Goal: Obtain resource: Download file/media

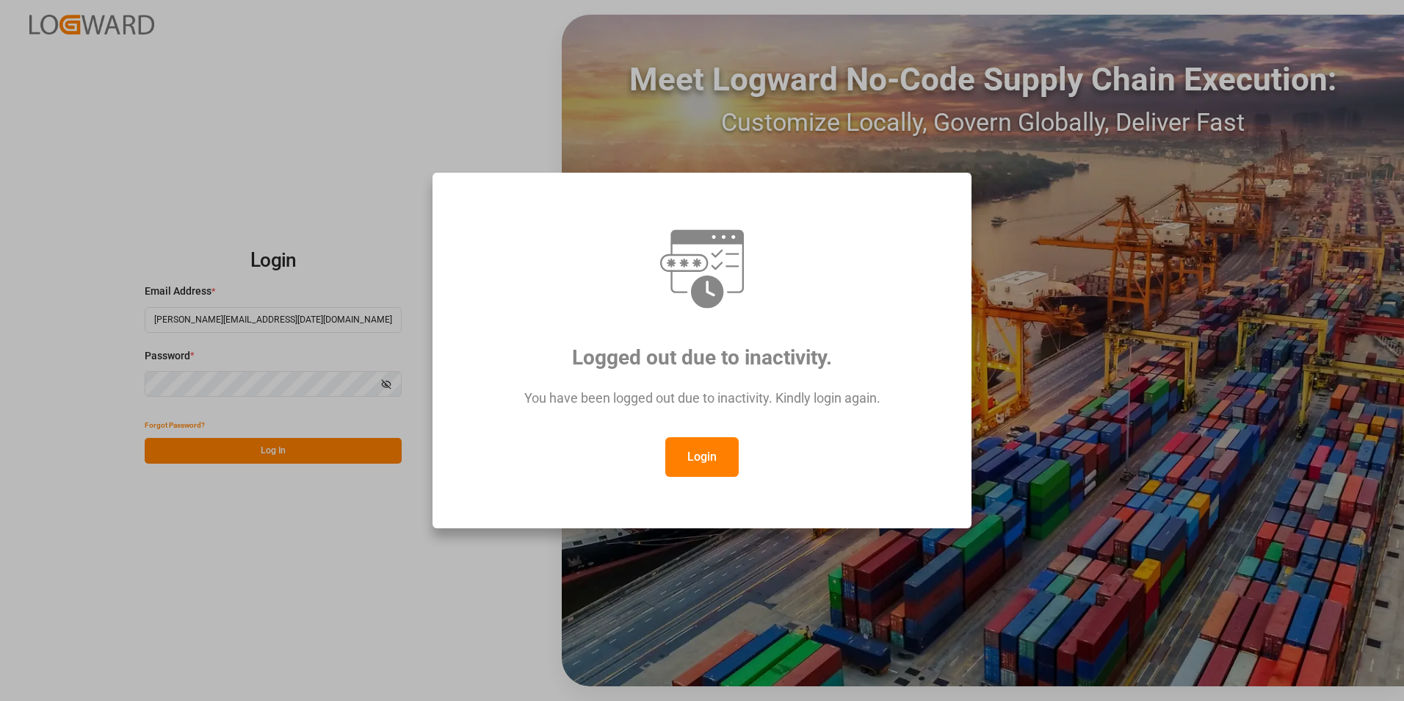
click at [688, 451] on button "Login" at bounding box center [702, 457] width 73 height 40
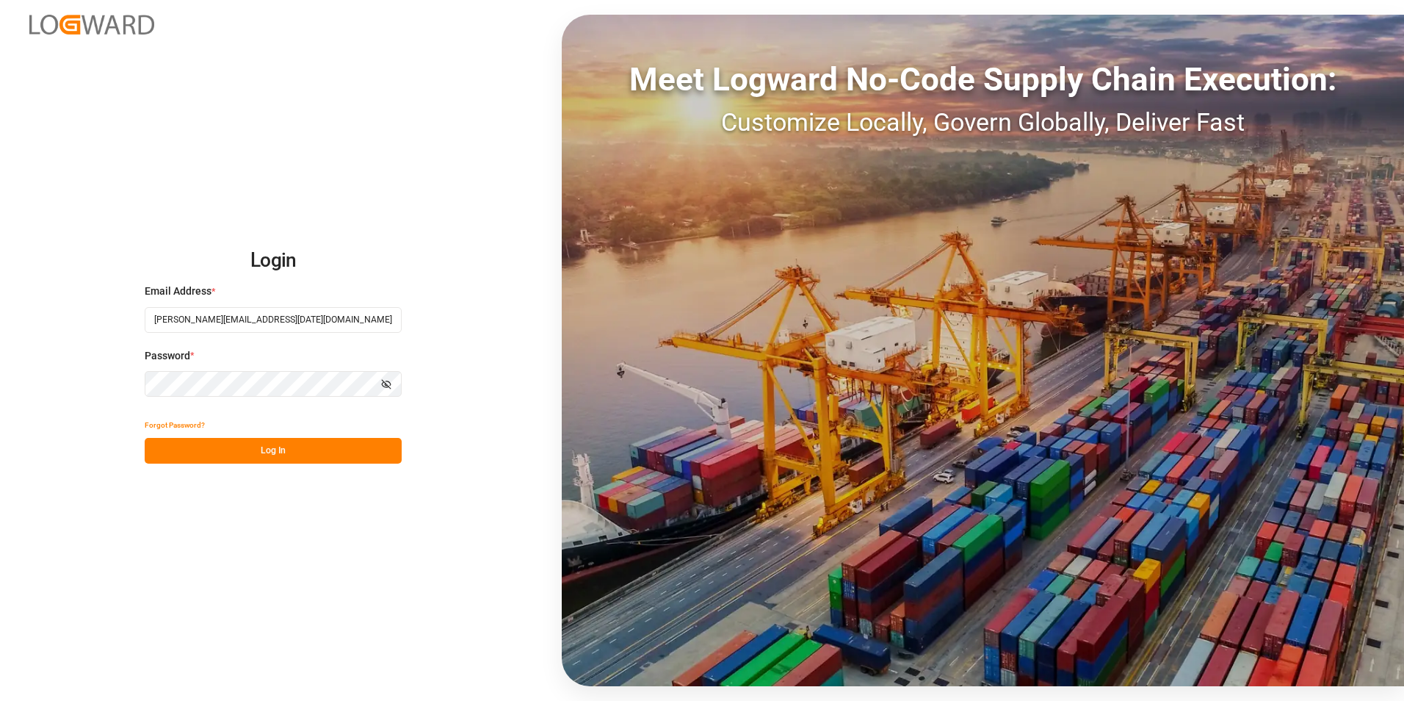
click at [278, 450] on button "Log In" at bounding box center [273, 451] width 257 height 26
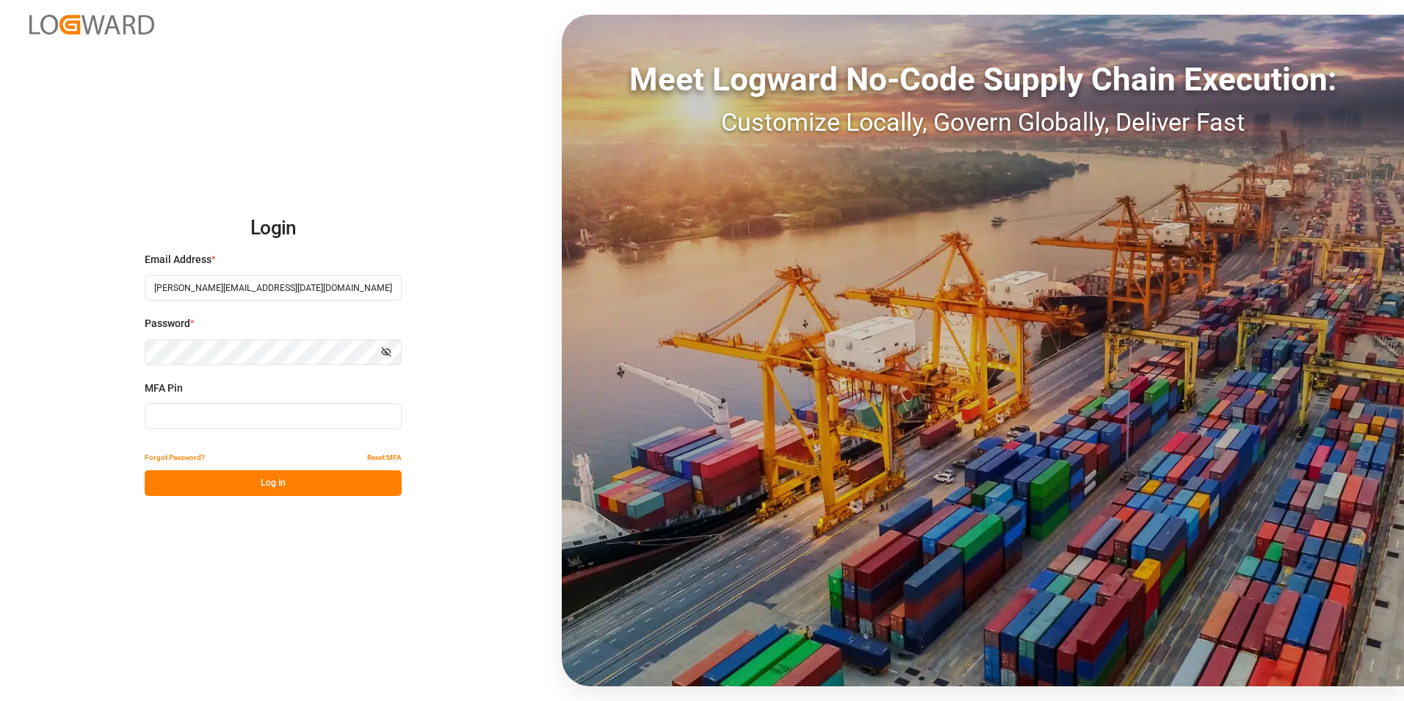
click at [226, 422] on input at bounding box center [273, 416] width 257 height 26
type input "871885"
click at [273, 486] on button "Log In" at bounding box center [273, 483] width 257 height 26
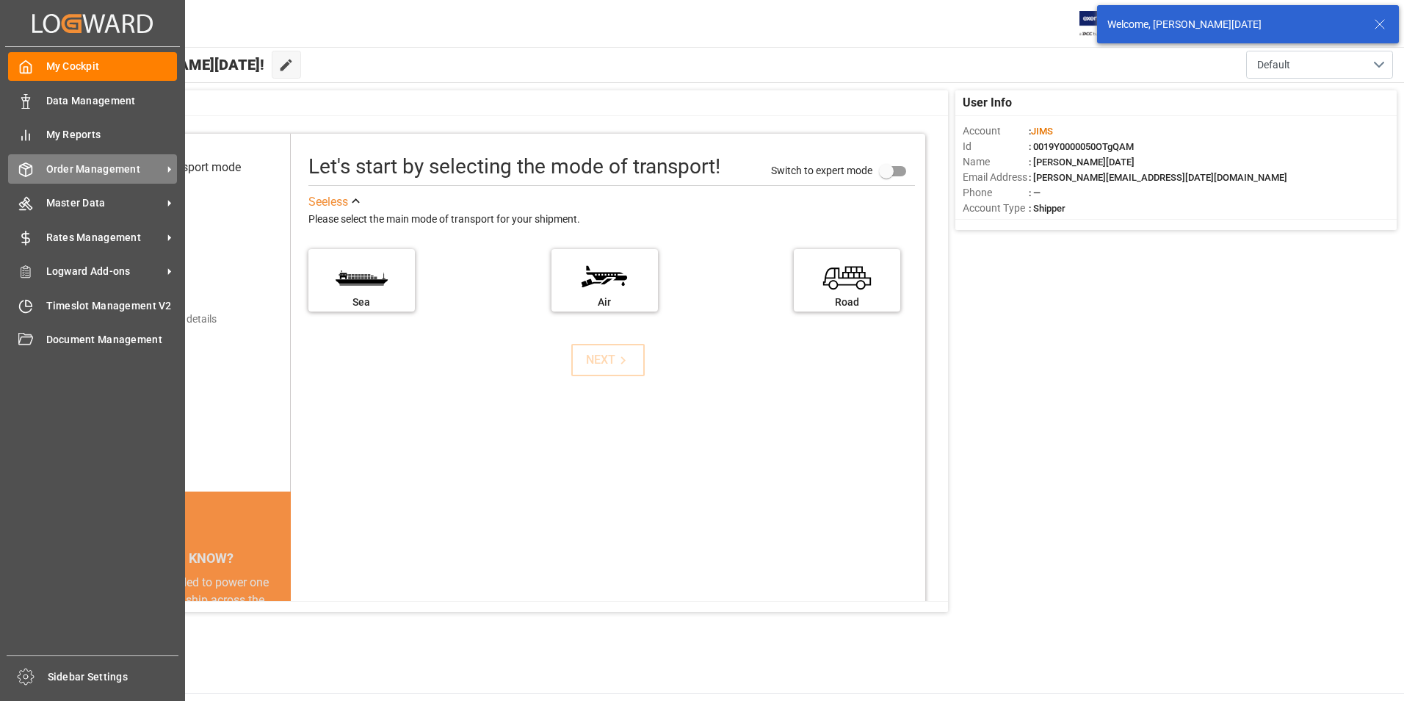
click at [101, 170] on span "Order Management" at bounding box center [104, 169] width 116 height 15
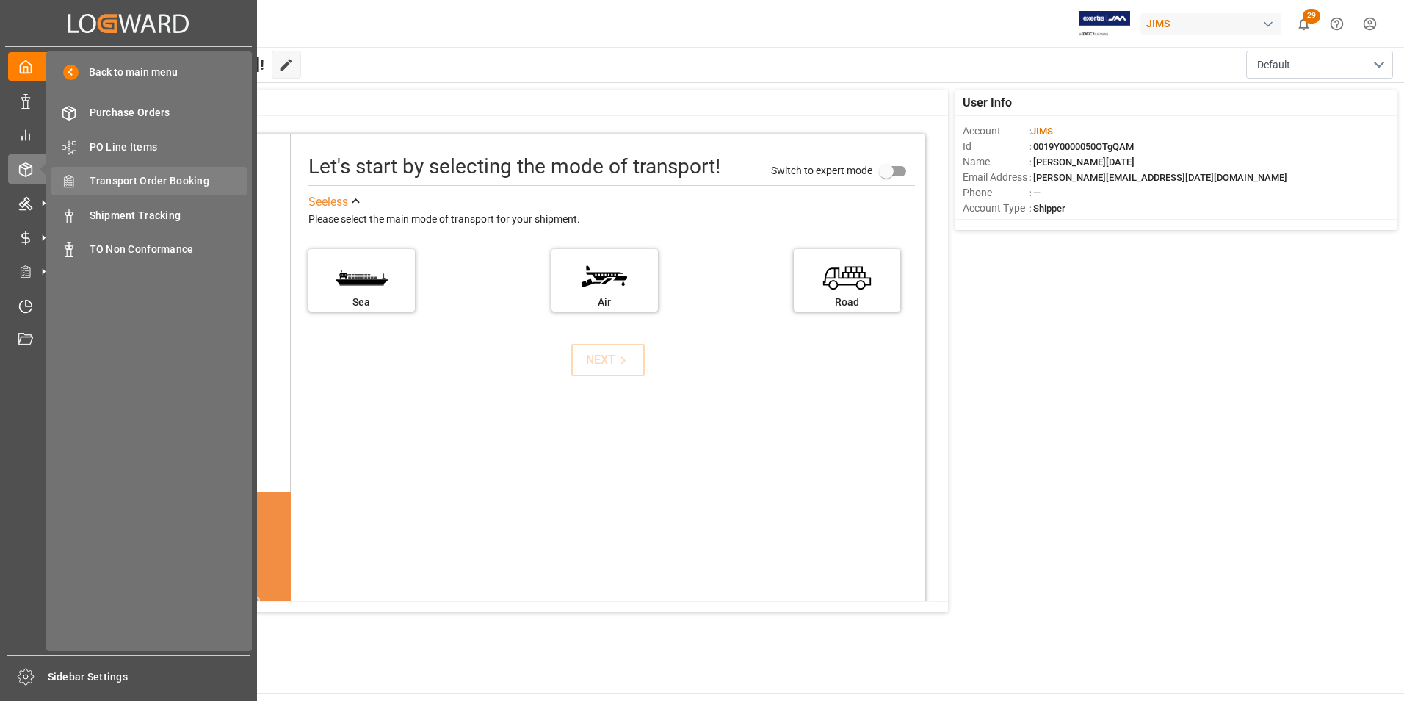
click at [192, 179] on span "Transport Order Booking" at bounding box center [169, 180] width 158 height 15
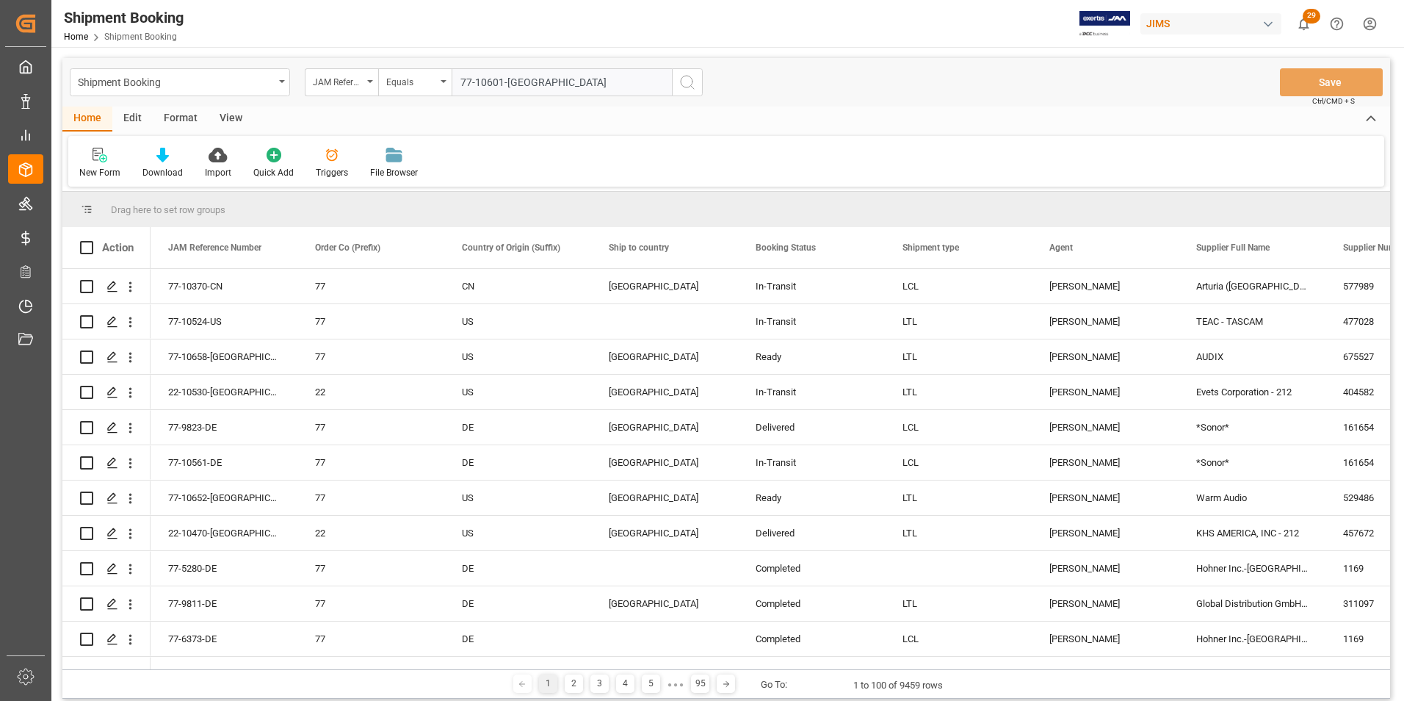
type input "77-10601-[GEOGRAPHIC_DATA]"
click at [689, 81] on icon "search button" at bounding box center [688, 82] width 18 height 18
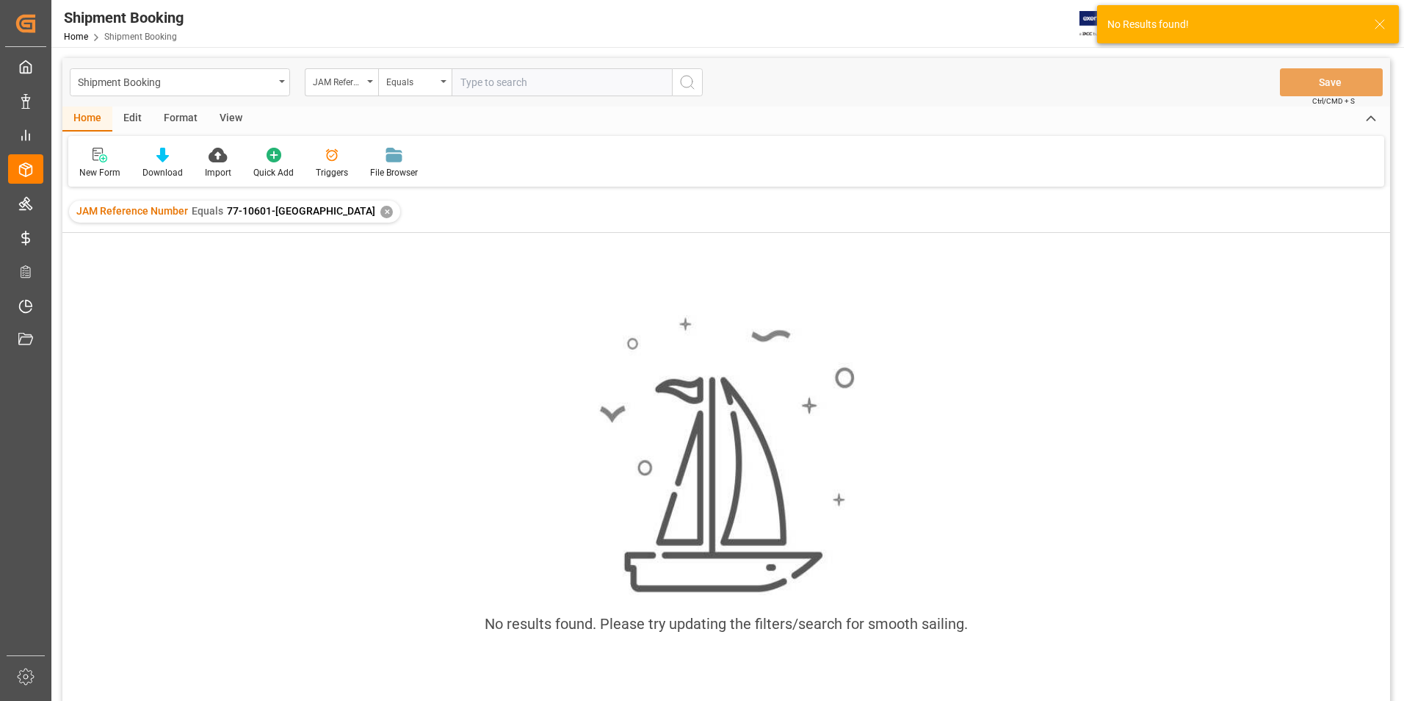
click at [381, 212] on div "✕" at bounding box center [387, 212] width 12 height 12
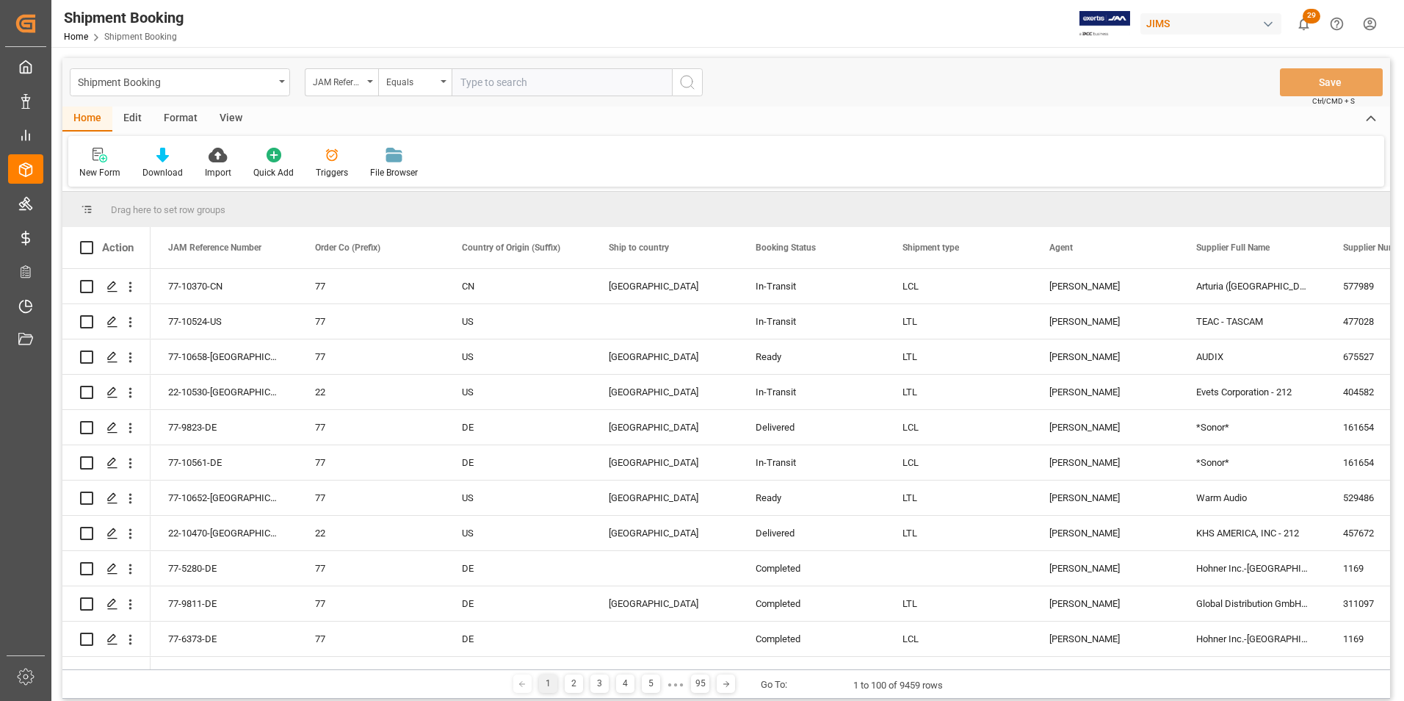
paste input "77-10601-[GEOGRAPHIC_DATA]"
click at [463, 79] on input "77-10601-[GEOGRAPHIC_DATA]" at bounding box center [562, 82] width 220 height 28
type input "77-10601-[GEOGRAPHIC_DATA]"
click at [685, 87] on circle "search button" at bounding box center [687, 82] width 12 height 12
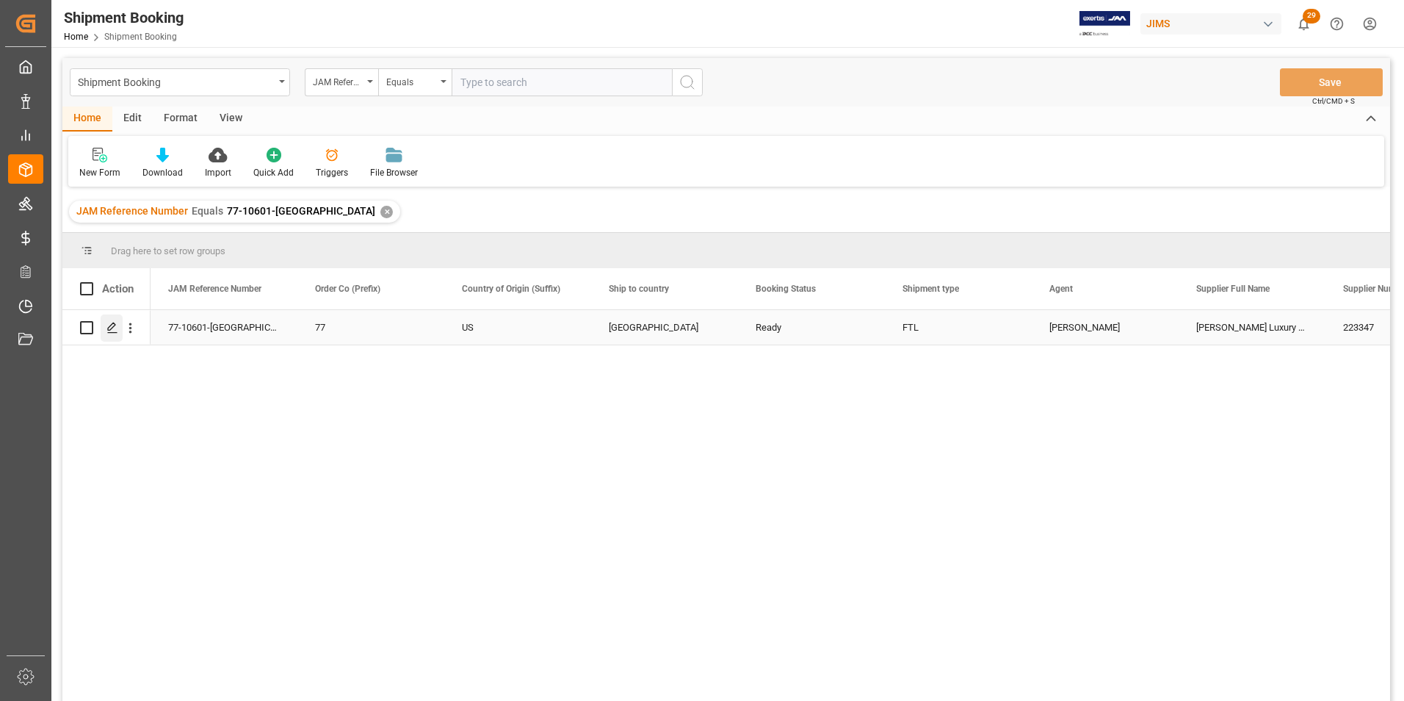
click at [111, 328] on icon "Press SPACE to select this row." at bounding box center [113, 328] width 12 height 12
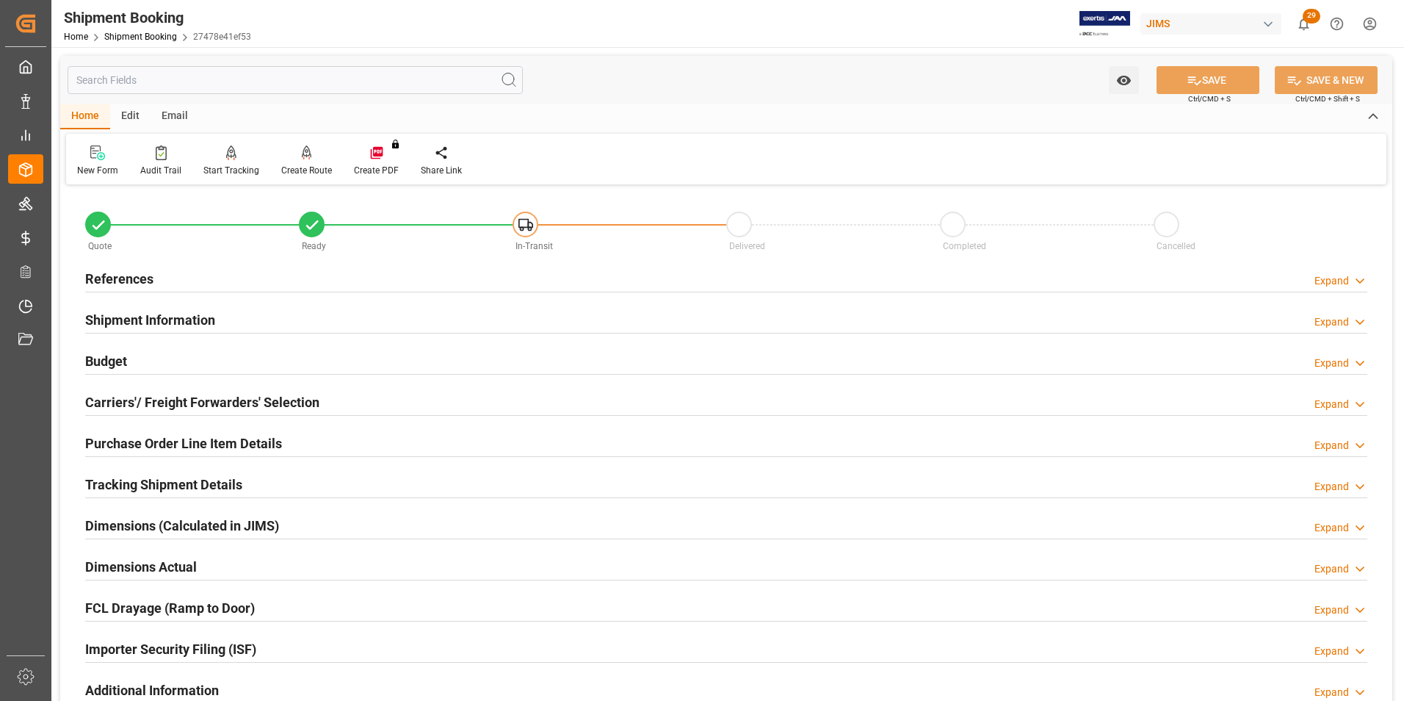
click at [98, 278] on h2 "References" at bounding box center [119, 279] width 68 height 20
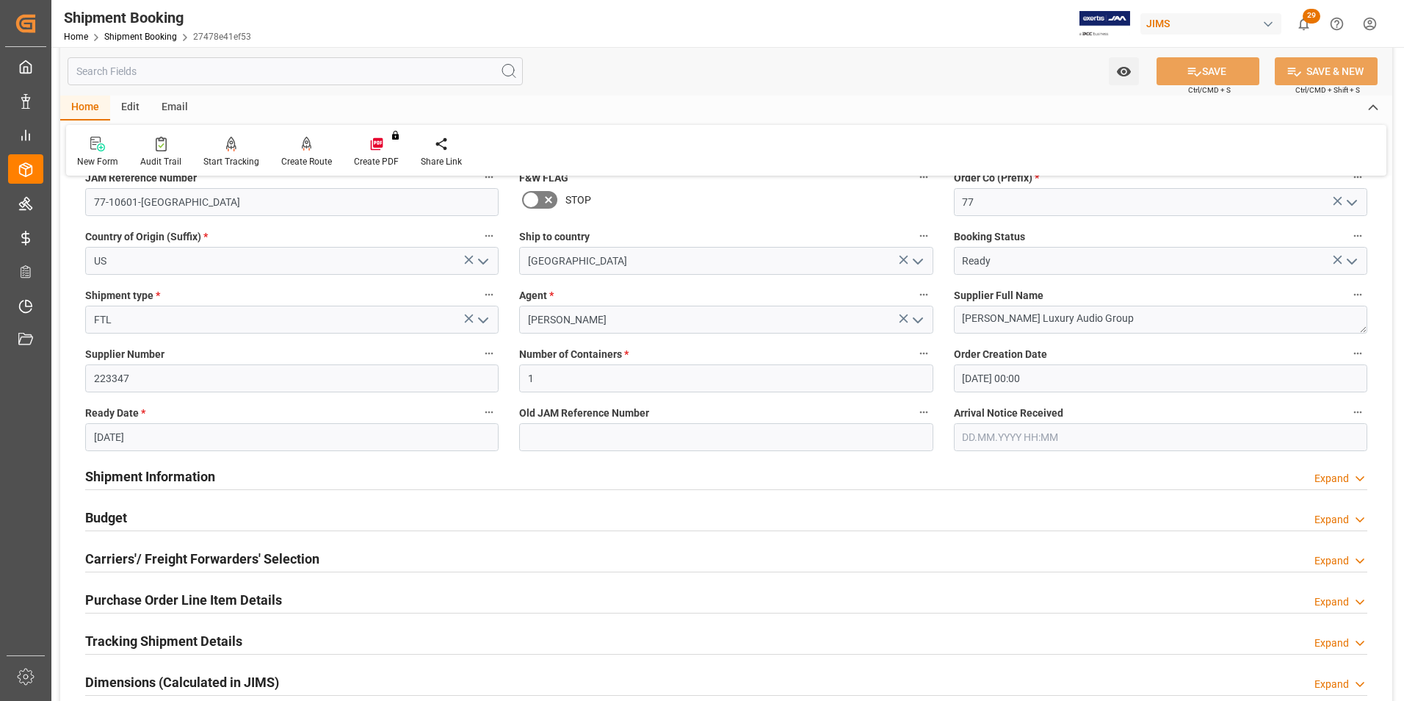
scroll to position [147, 0]
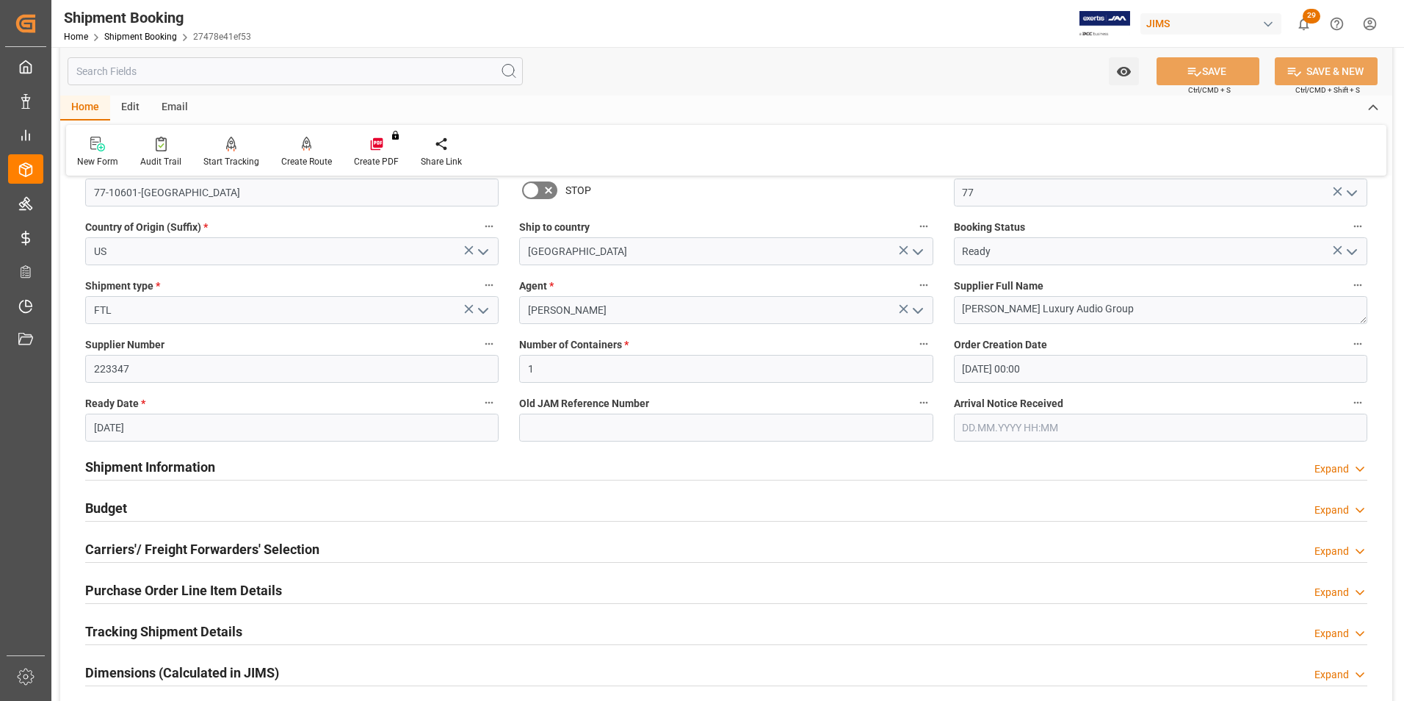
click at [130, 466] on h2 "Shipment Information" at bounding box center [150, 467] width 130 height 20
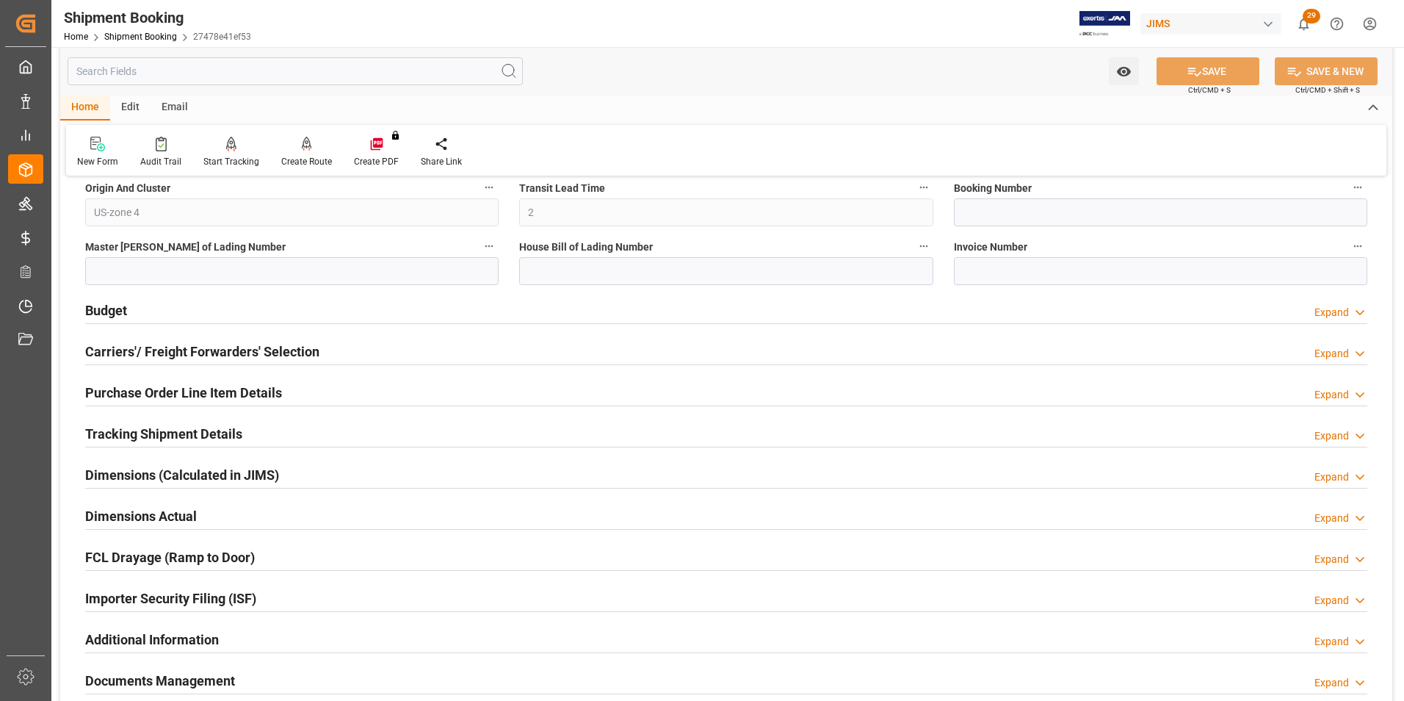
scroll to position [955, 0]
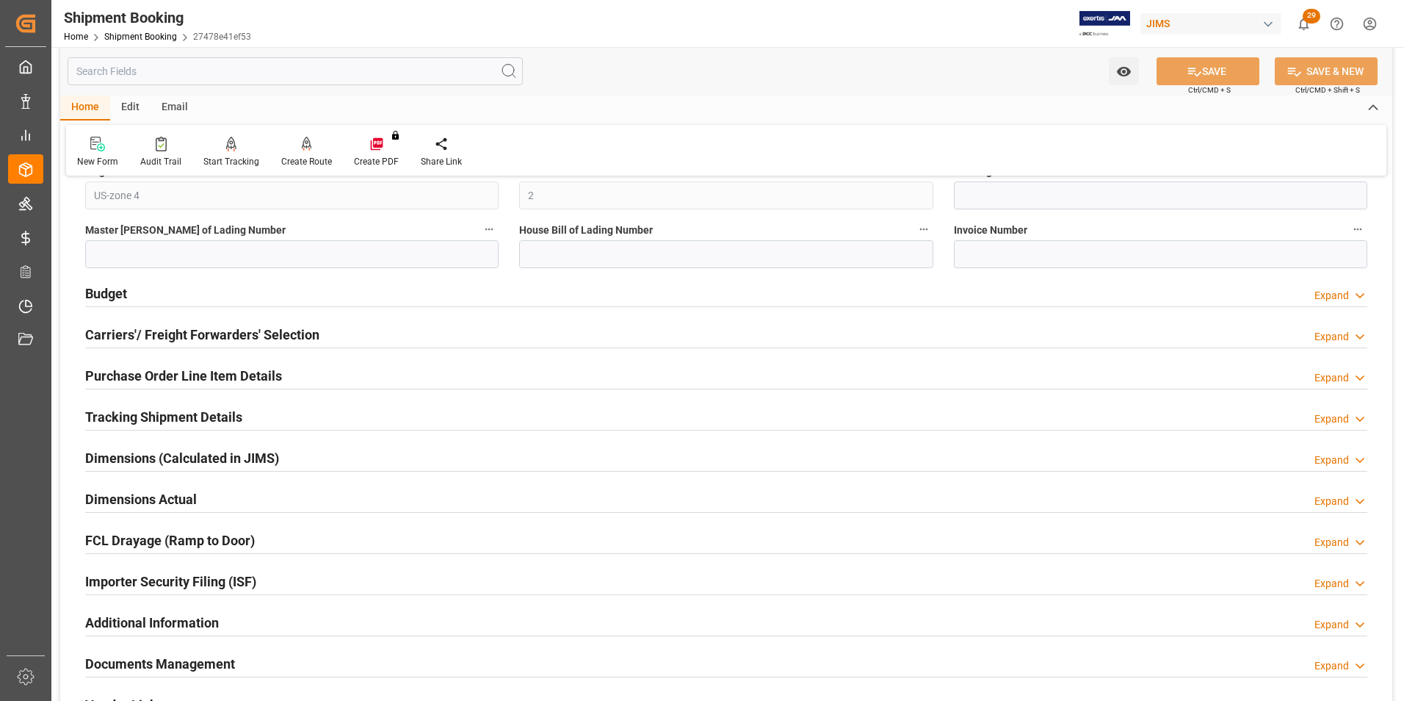
click at [110, 343] on h2 "Carriers'/ Freight Forwarders' Selection" at bounding box center [202, 335] width 234 height 20
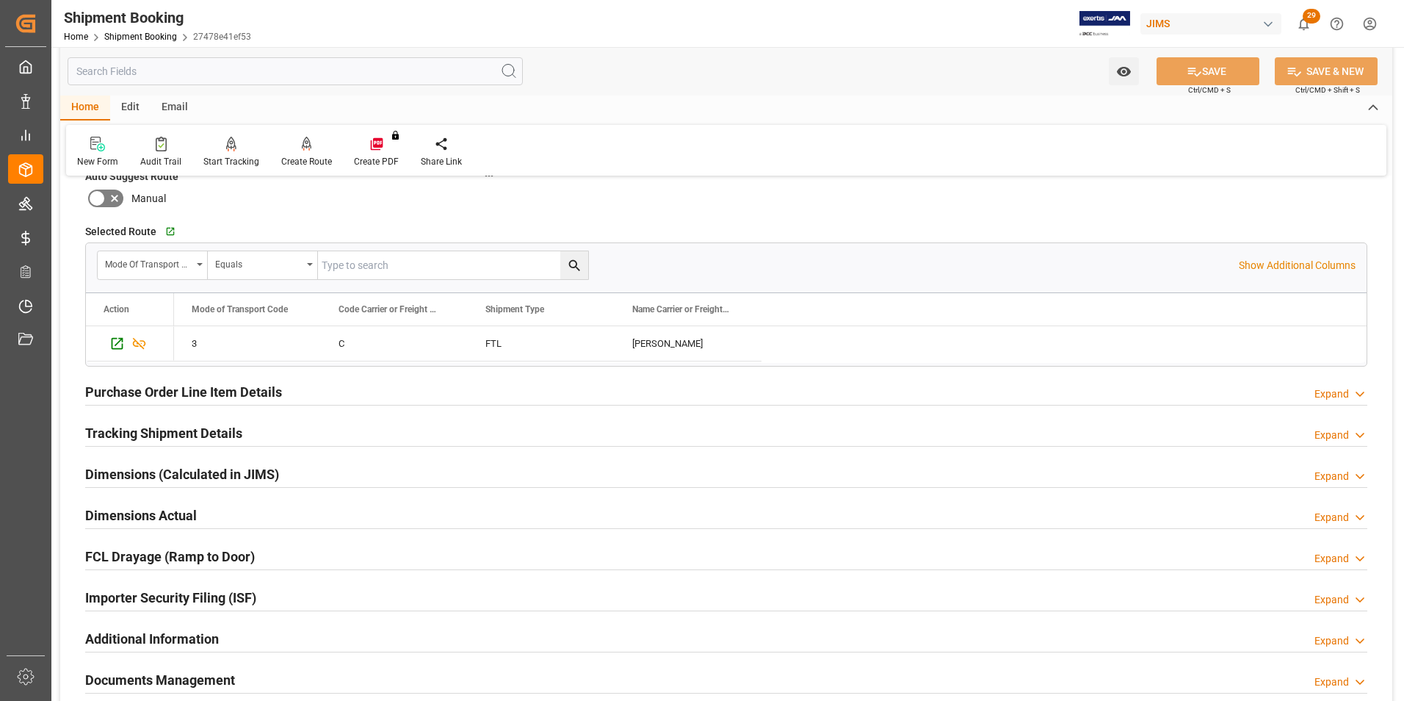
scroll to position [1322, 0]
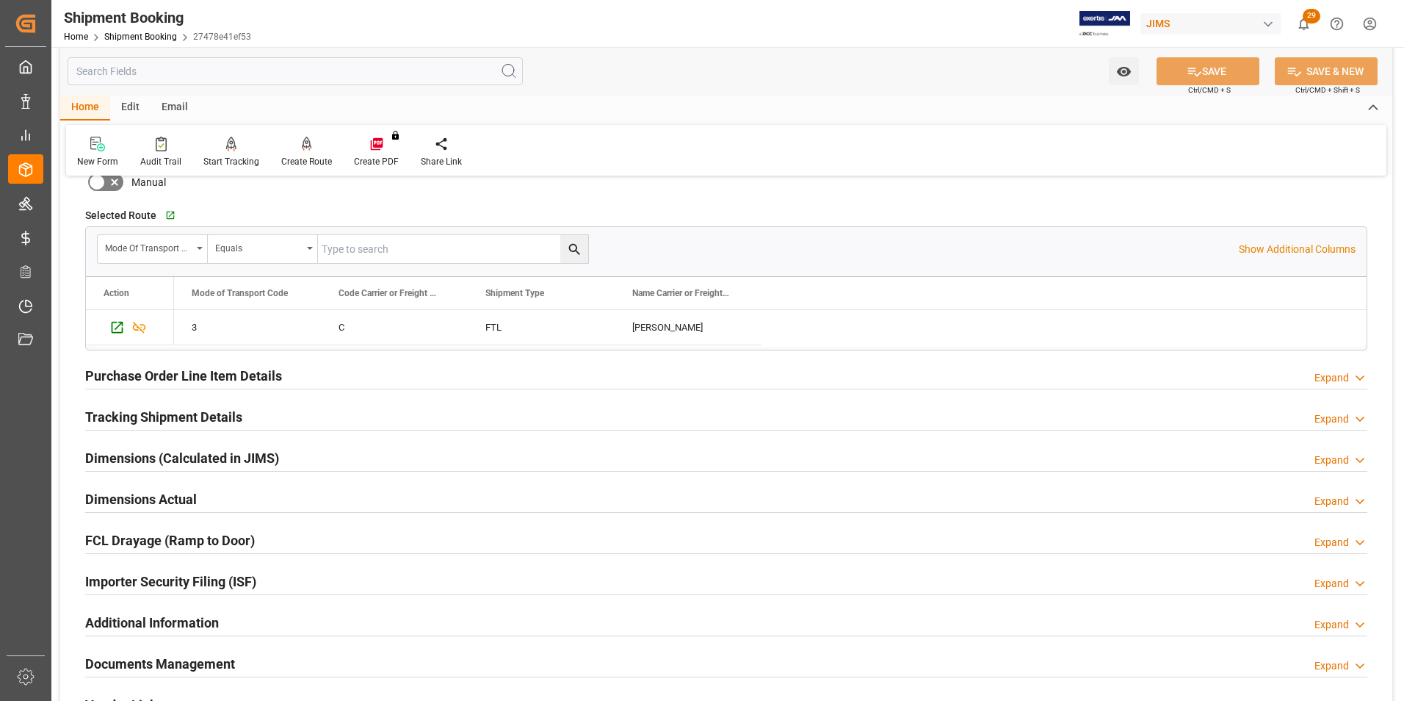
click at [135, 497] on h2 "Dimensions Actual" at bounding box center [141, 499] width 112 height 20
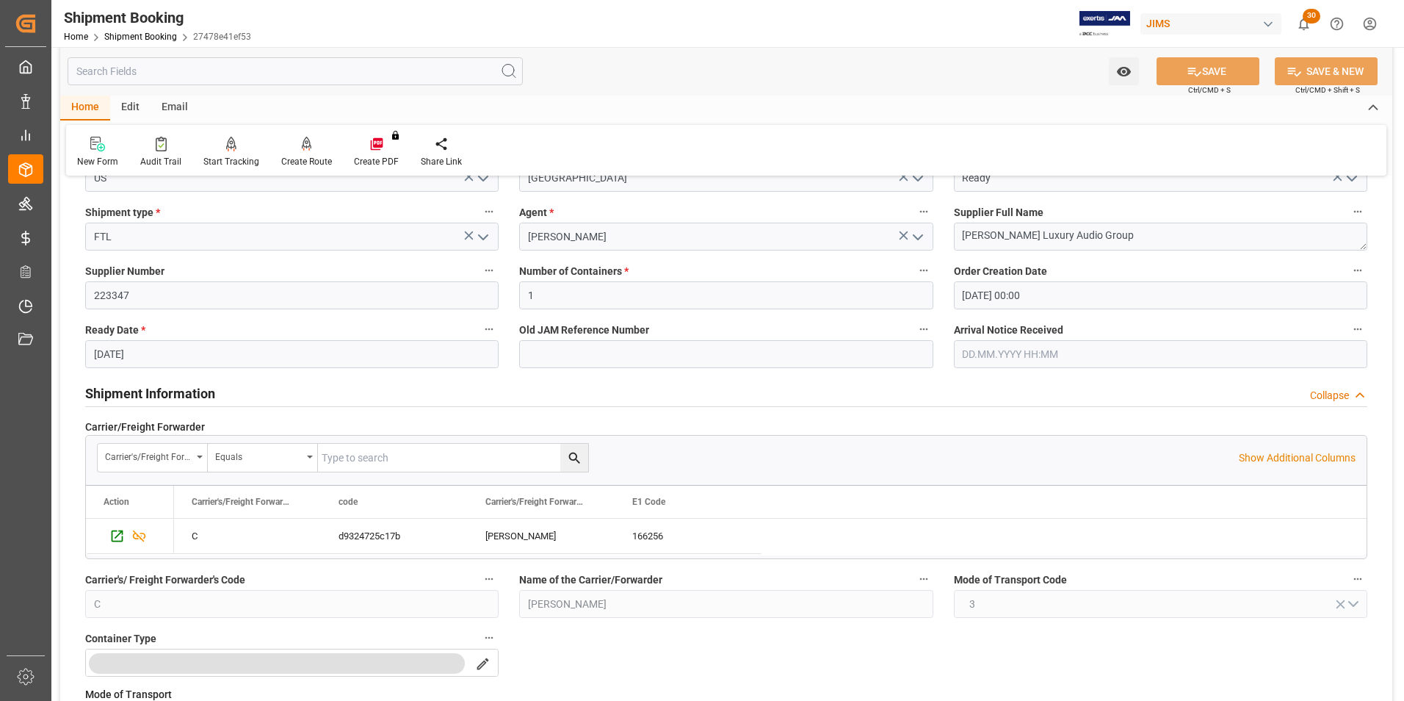
scroll to position [0, 0]
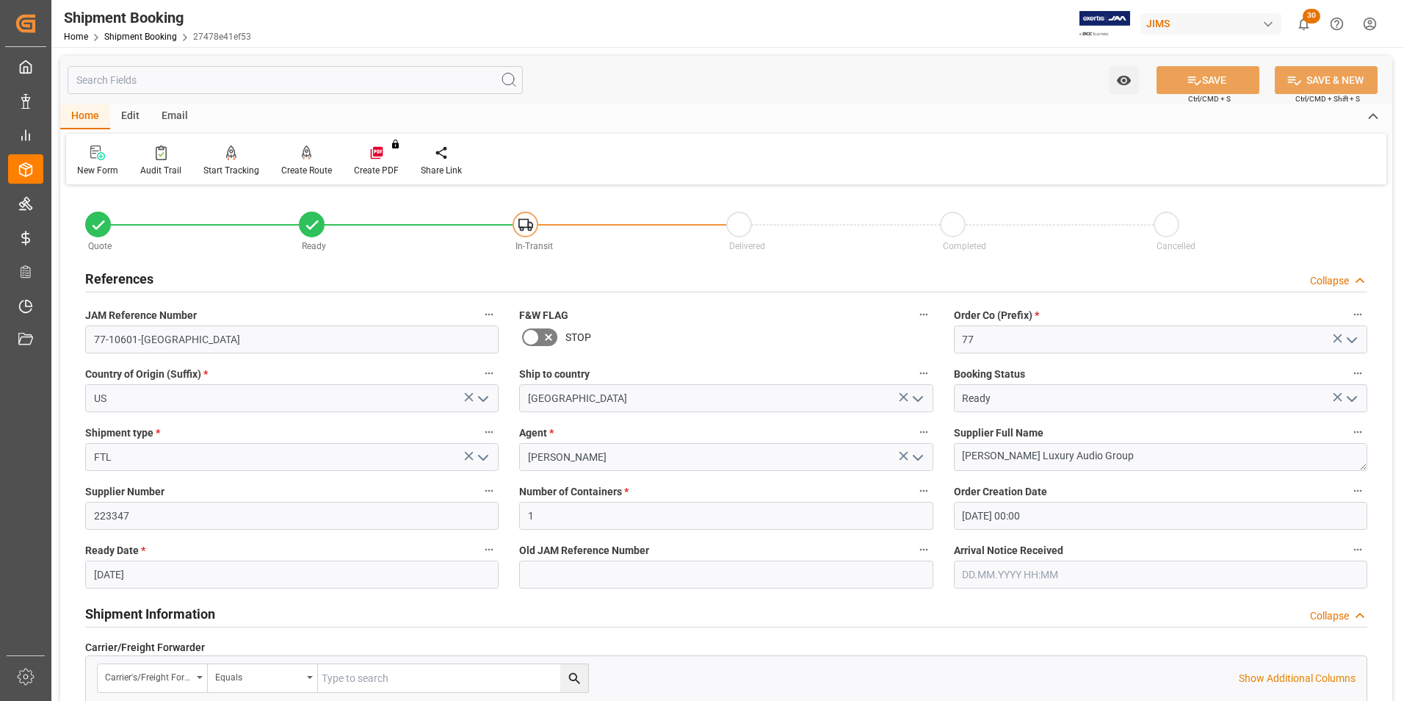
click at [1366, 26] on html "Created by potrace 1.15, written by Peter Selinger 2001-2017 Created by potrace…" at bounding box center [702, 350] width 1404 height 701
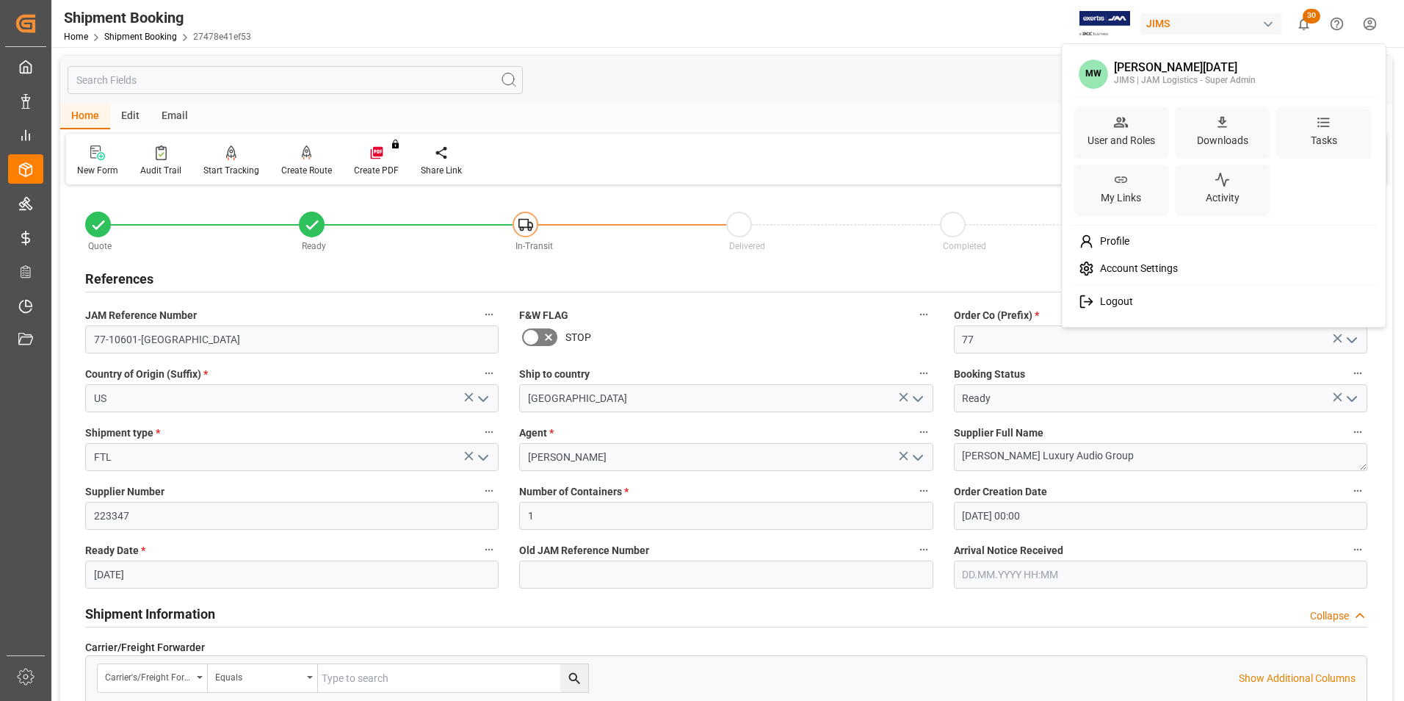
click at [1114, 242] on span "Profile" at bounding box center [1111, 241] width 35 height 13
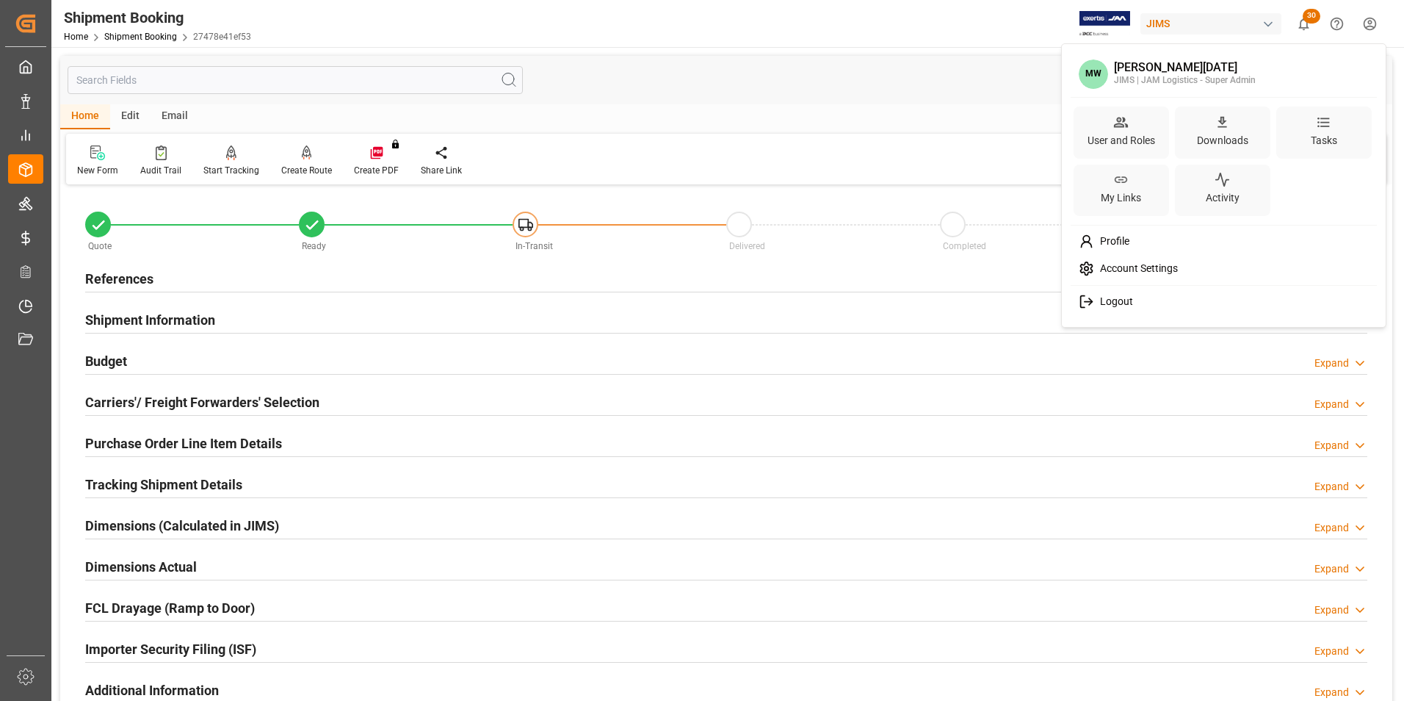
click at [1368, 24] on html "Created by potrace 1.15, written by Peter Selinger 2001-2017 Created by potrace…" at bounding box center [702, 350] width 1404 height 701
drag, startPoint x: 1166, startPoint y: 78, endPoint x: 972, endPoint y: 371, distance: 351.8
click at [972, 371] on html "Created by potrace 1.15, written by Peter Selinger 2001-2017 Created by potrace…" at bounding box center [702, 350] width 1404 height 701
click at [1368, 21] on html "Created by potrace 1.15, written by Peter Selinger 2001-2017 Created by potrace…" at bounding box center [702, 350] width 1404 height 701
click at [1115, 303] on span "Logout" at bounding box center [1113, 301] width 39 height 13
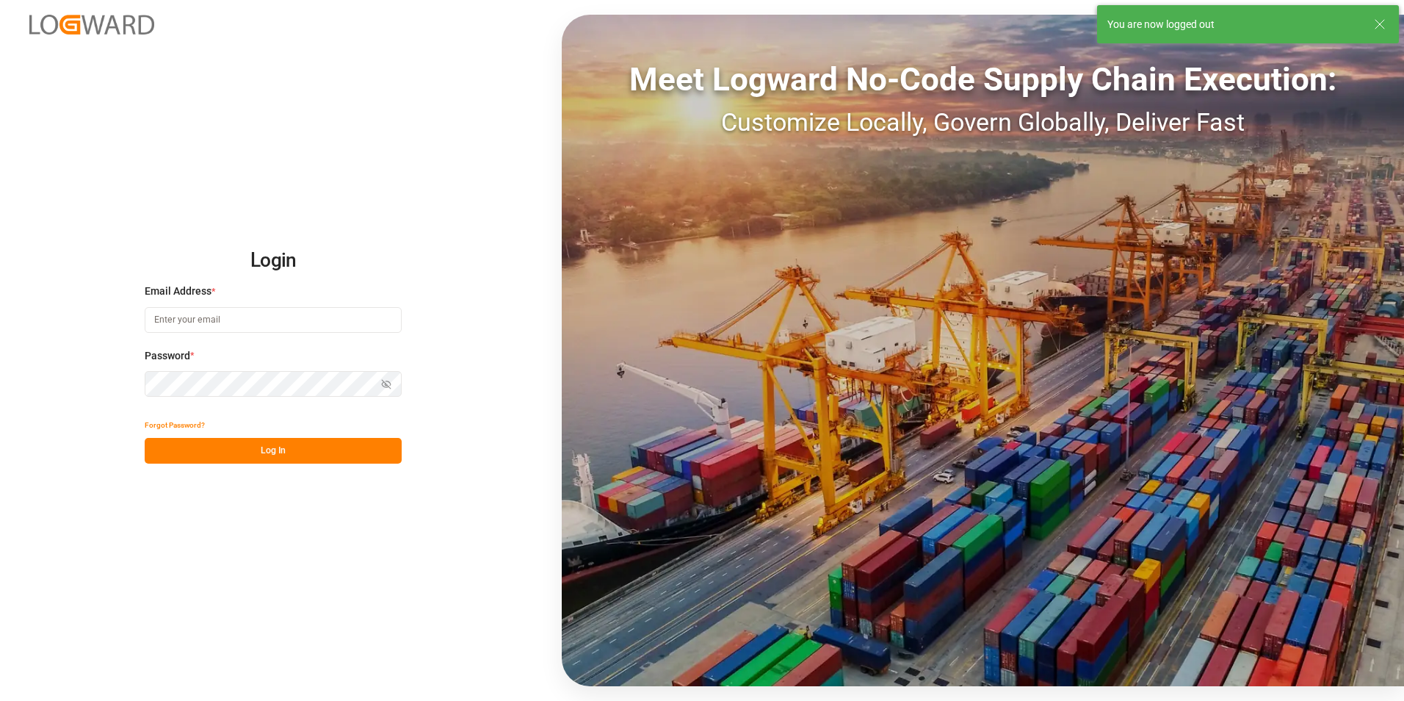
type input "Marie-Noel.wanji@int.jamindustries.com"
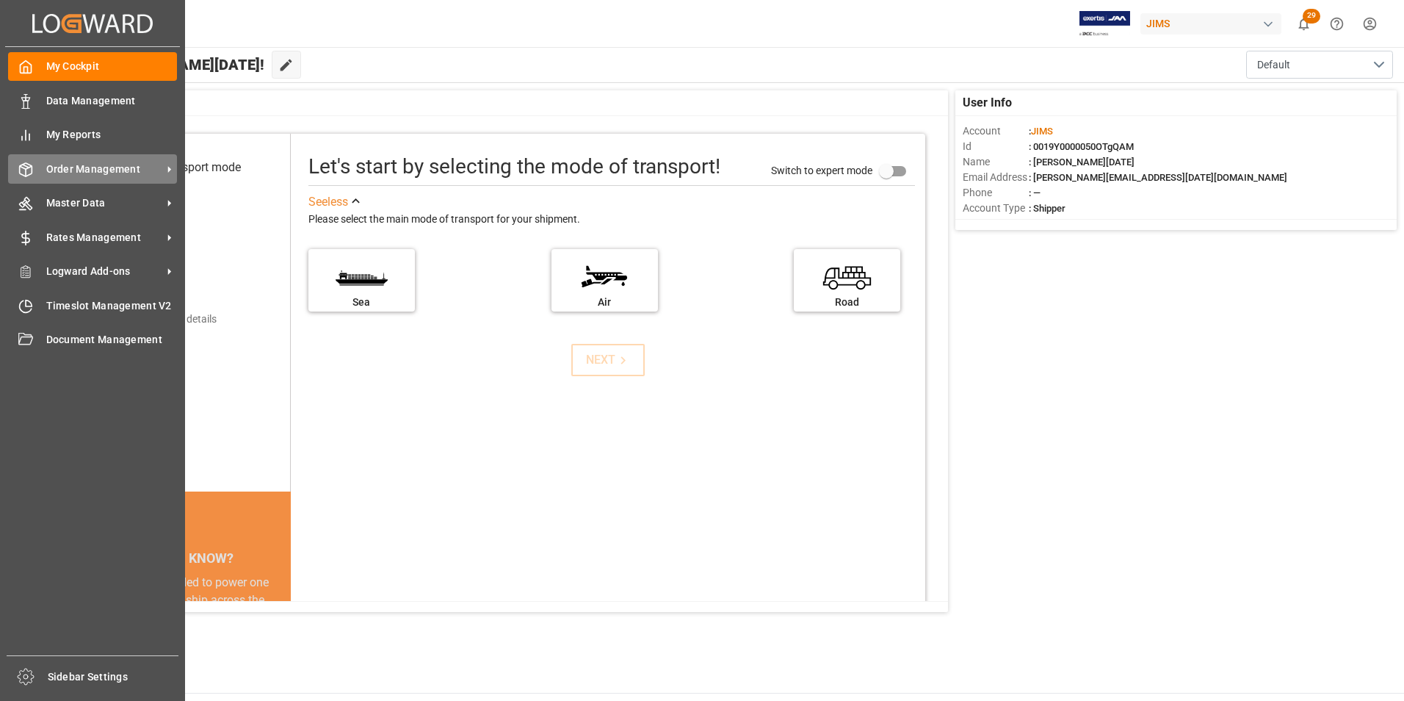
click at [93, 171] on span "Order Management" at bounding box center [104, 169] width 116 height 15
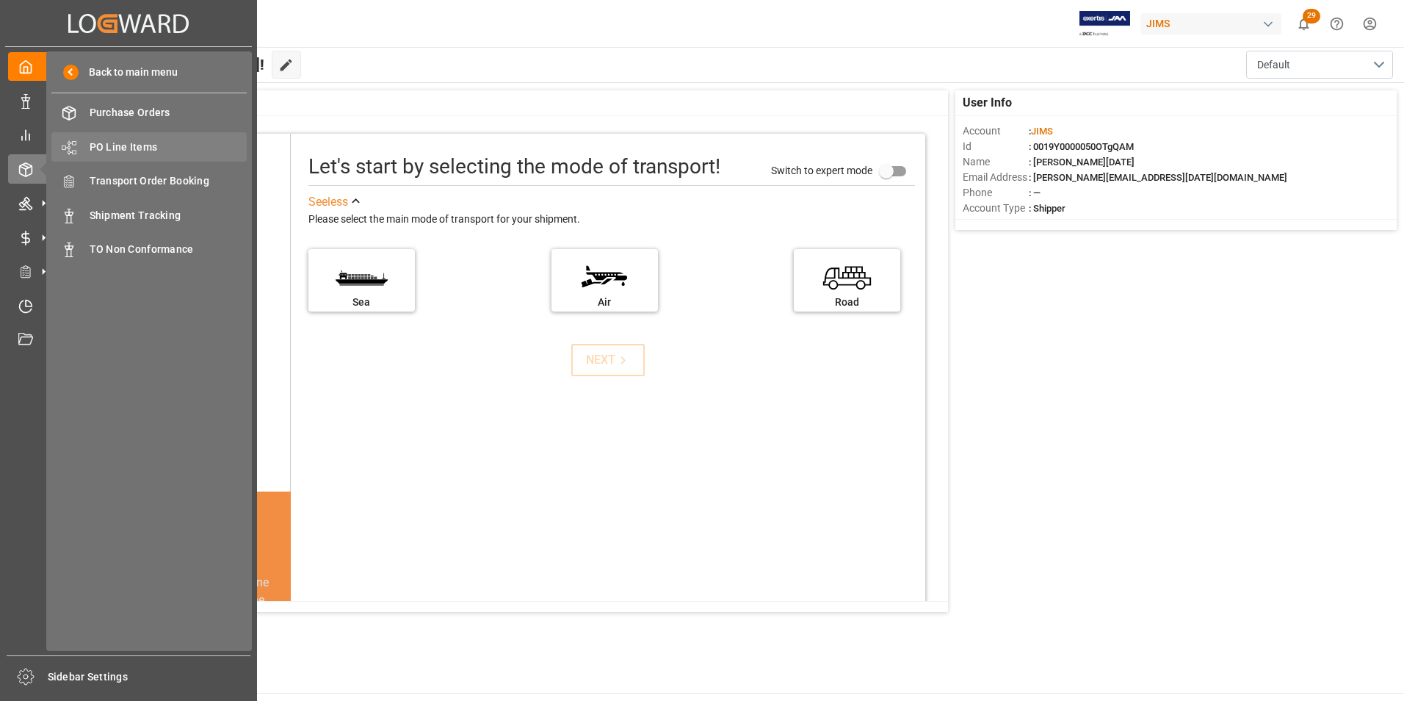
click at [129, 143] on span "PO Line Items" at bounding box center [169, 147] width 158 height 15
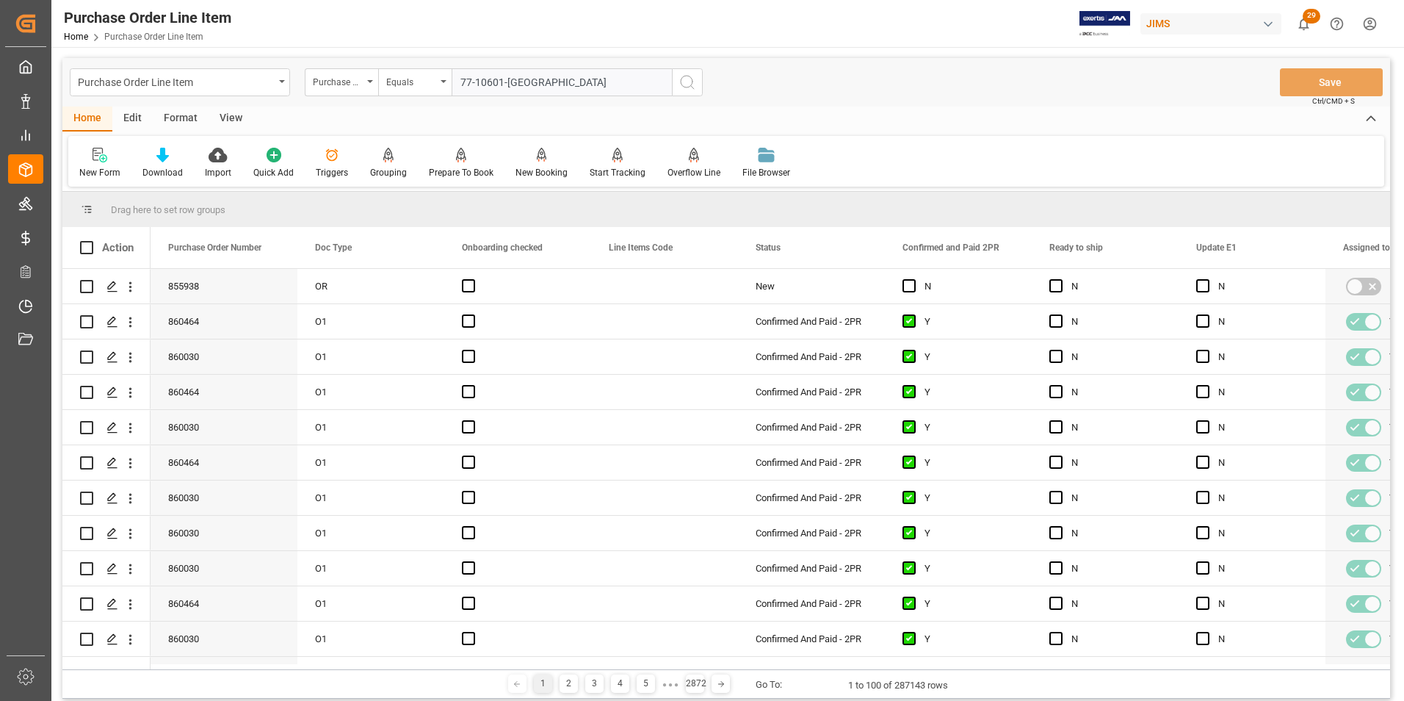
type input "77-10601-[GEOGRAPHIC_DATA]"
click at [693, 84] on icon "search button" at bounding box center [688, 82] width 18 height 18
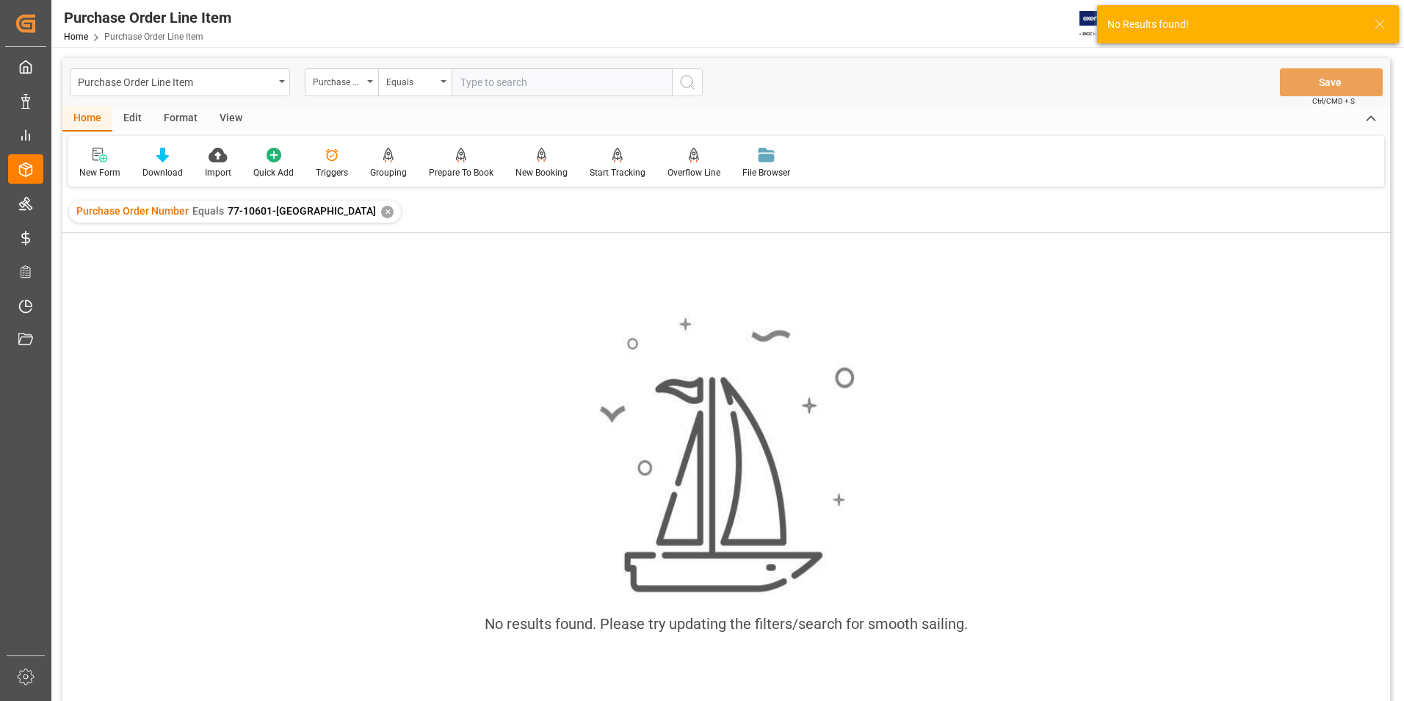
click at [381, 211] on div "✕" at bounding box center [387, 212] width 12 height 12
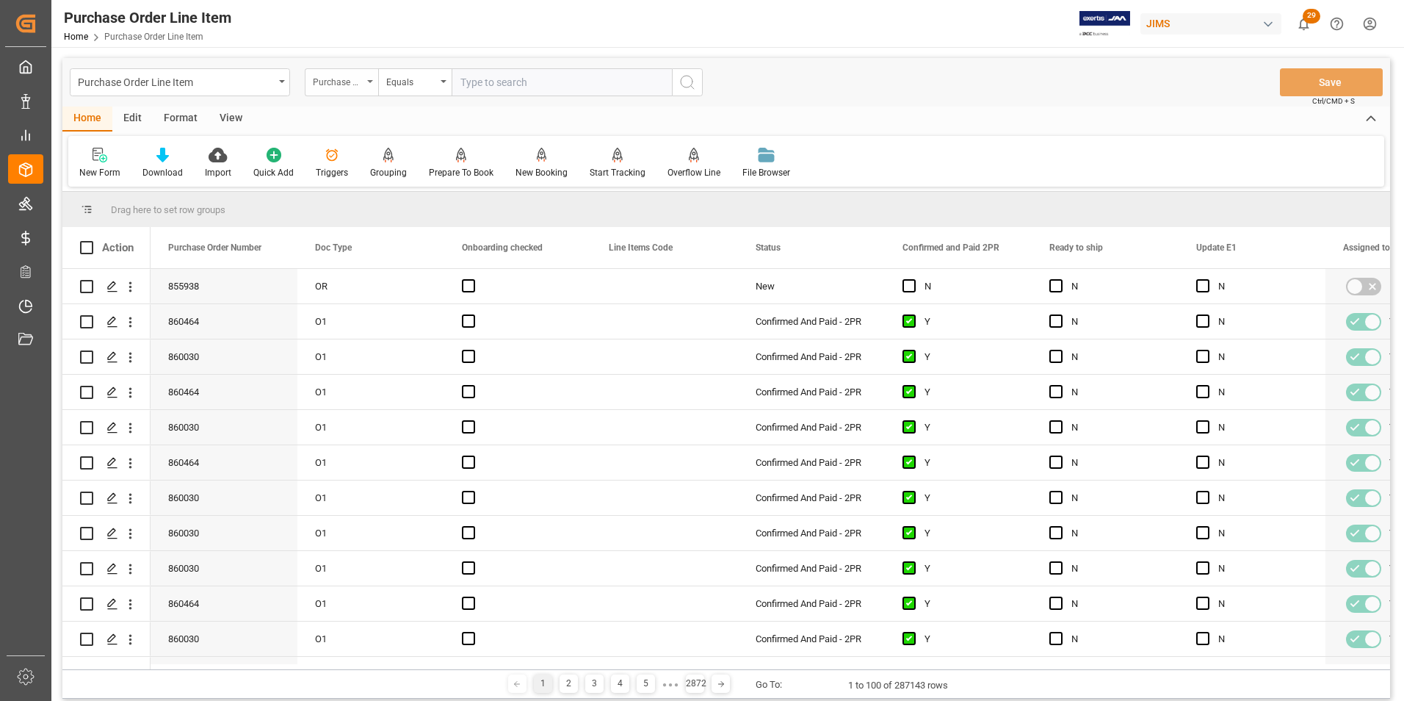
click at [367, 80] on div "Purchase Order Number" at bounding box center [341, 82] width 73 height 28
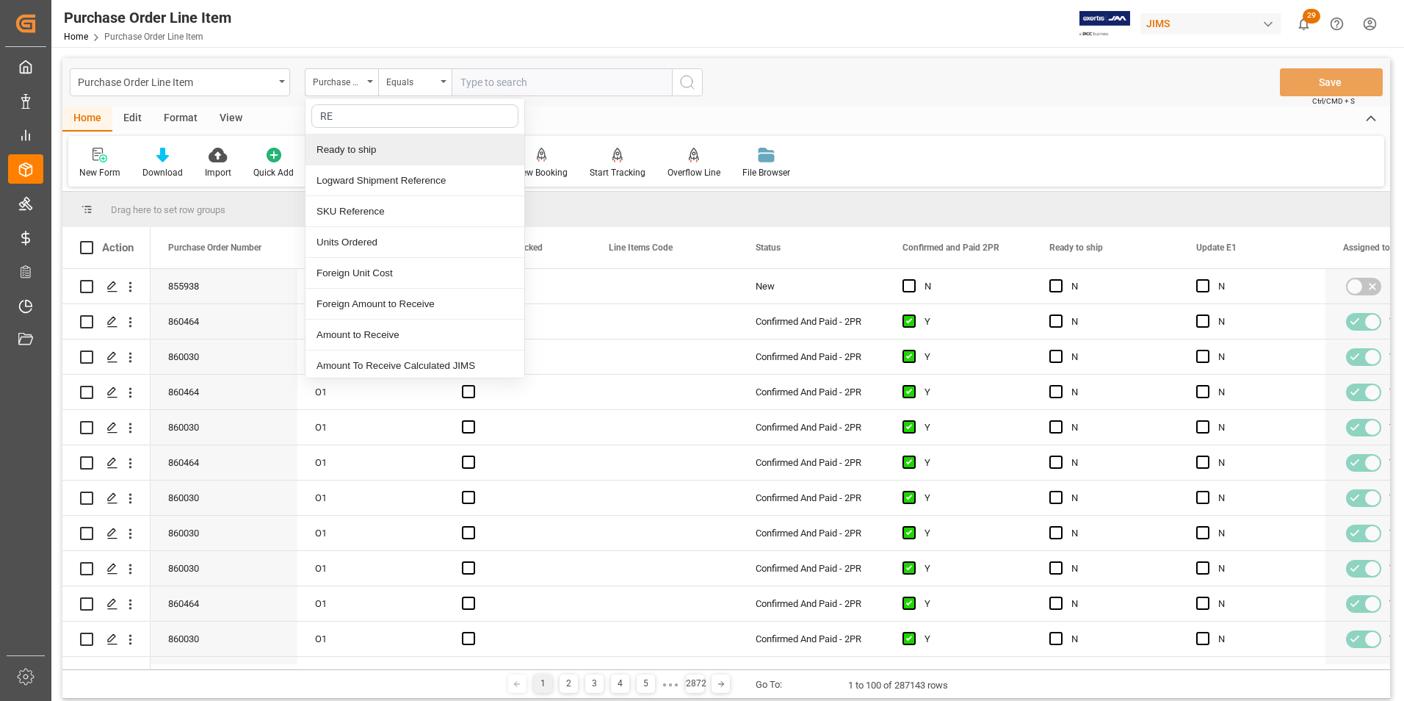
type input "REF"
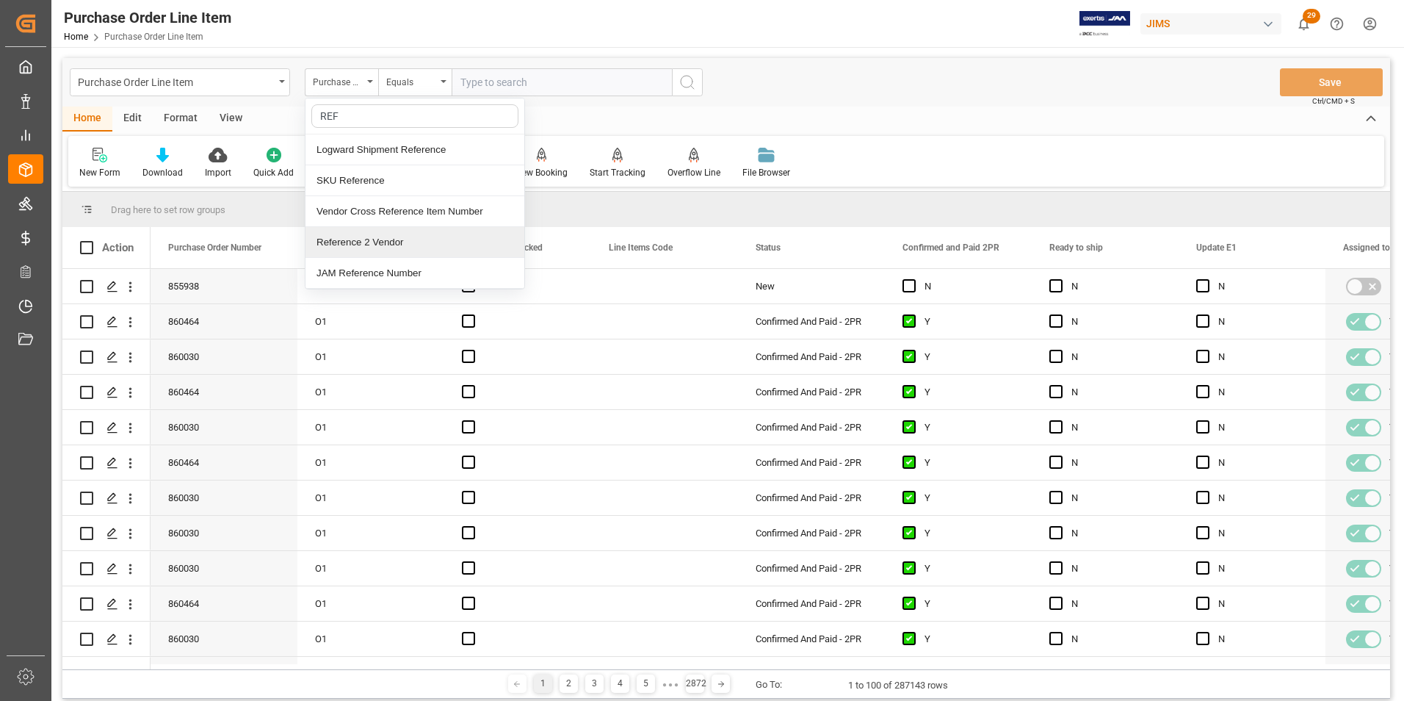
click at [354, 255] on div "Reference 2 Vendor" at bounding box center [415, 242] width 219 height 31
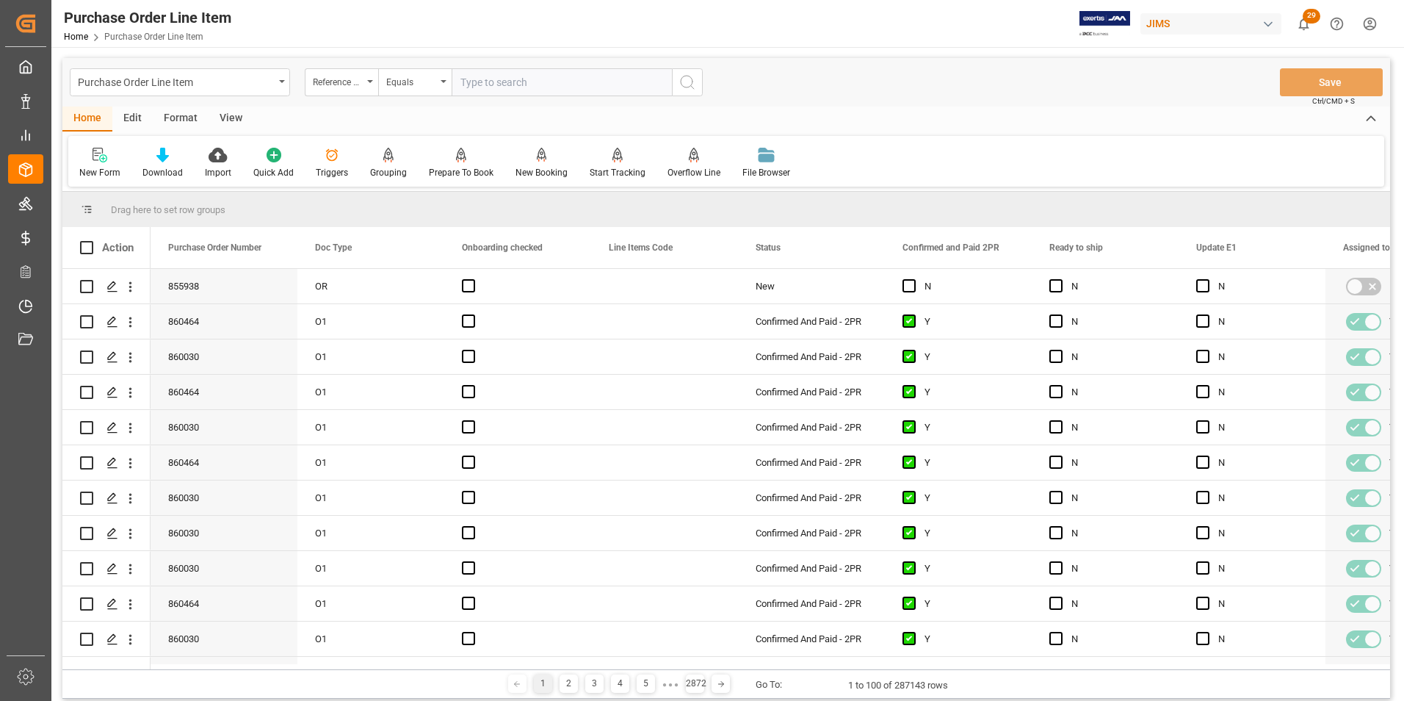
paste input "77-10601-[GEOGRAPHIC_DATA]"
click at [462, 81] on input "77-10601-[GEOGRAPHIC_DATA]" at bounding box center [562, 82] width 220 height 28
type input "77-10601-[GEOGRAPHIC_DATA]"
click at [687, 79] on icon "search button" at bounding box center [688, 82] width 18 height 18
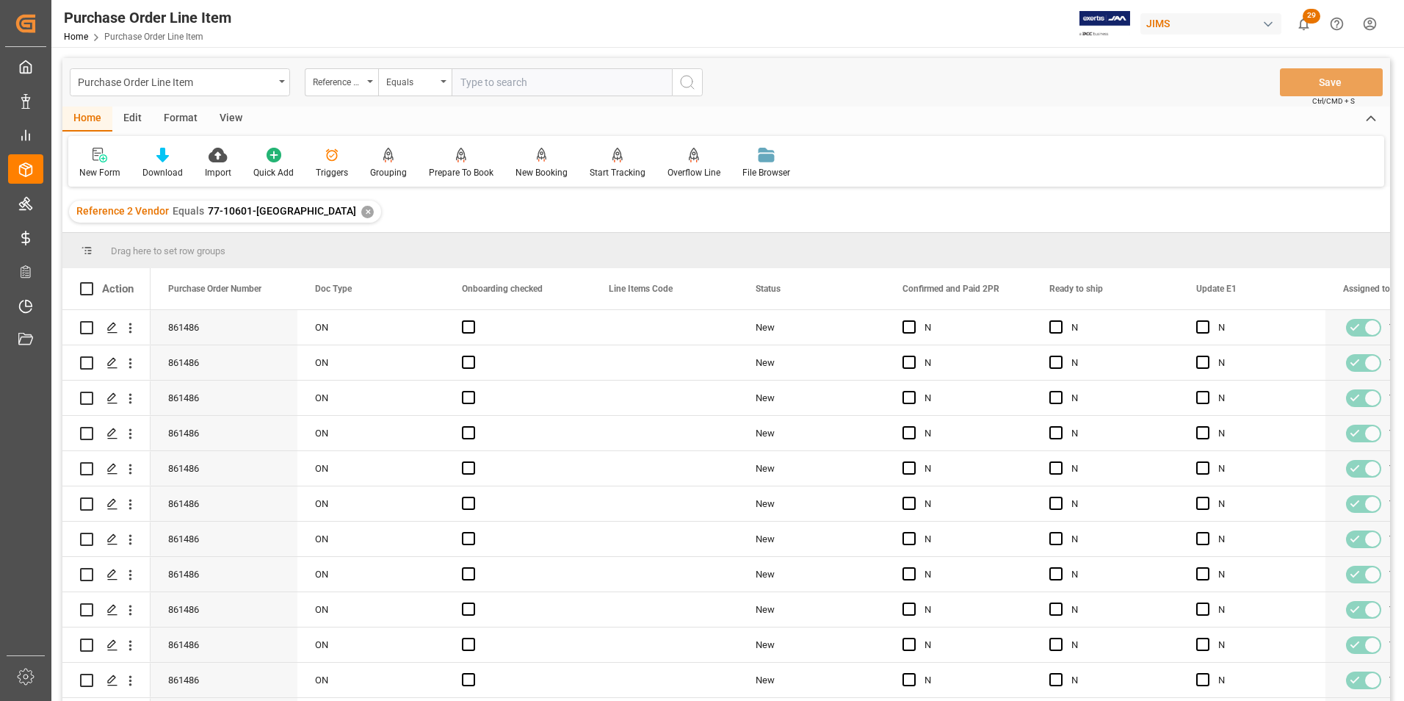
click at [221, 118] on div "View" at bounding box center [231, 119] width 45 height 25
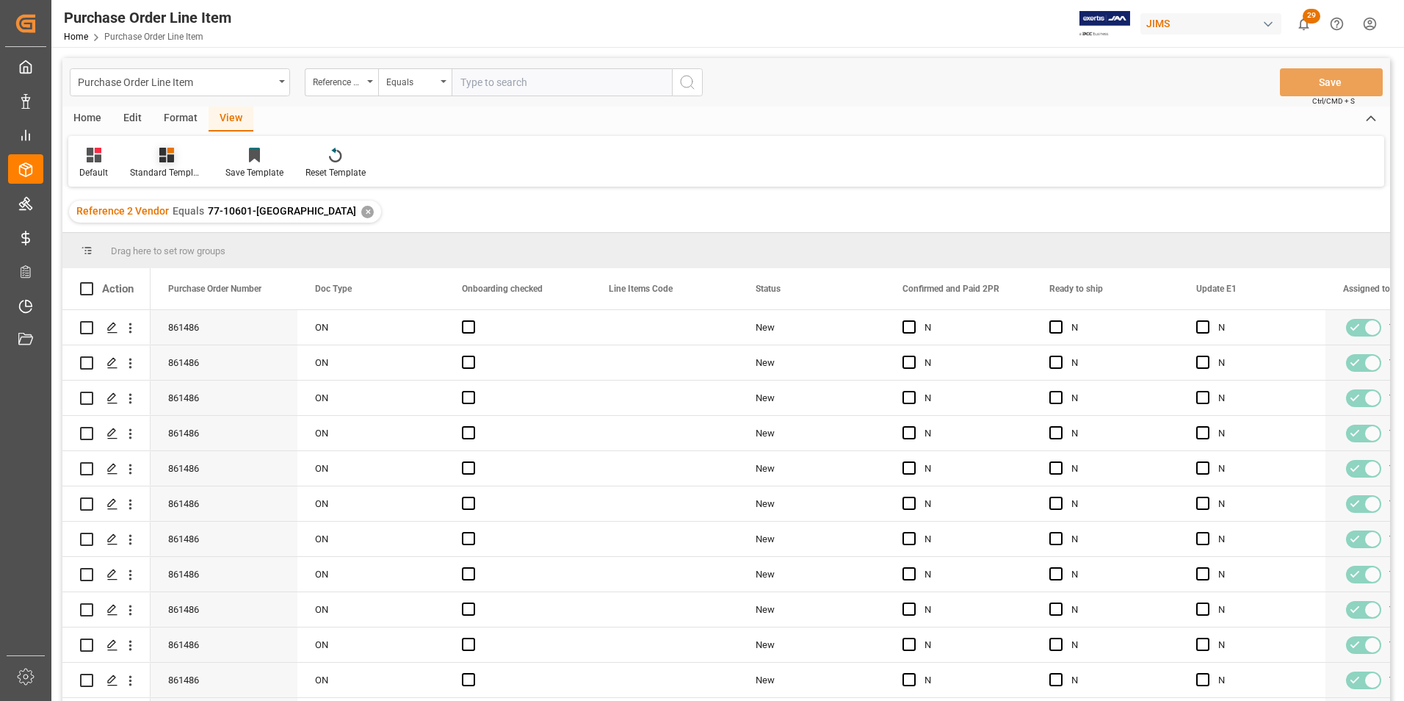
click at [156, 166] on div "Standard Templates" at bounding box center [166, 172] width 73 height 13
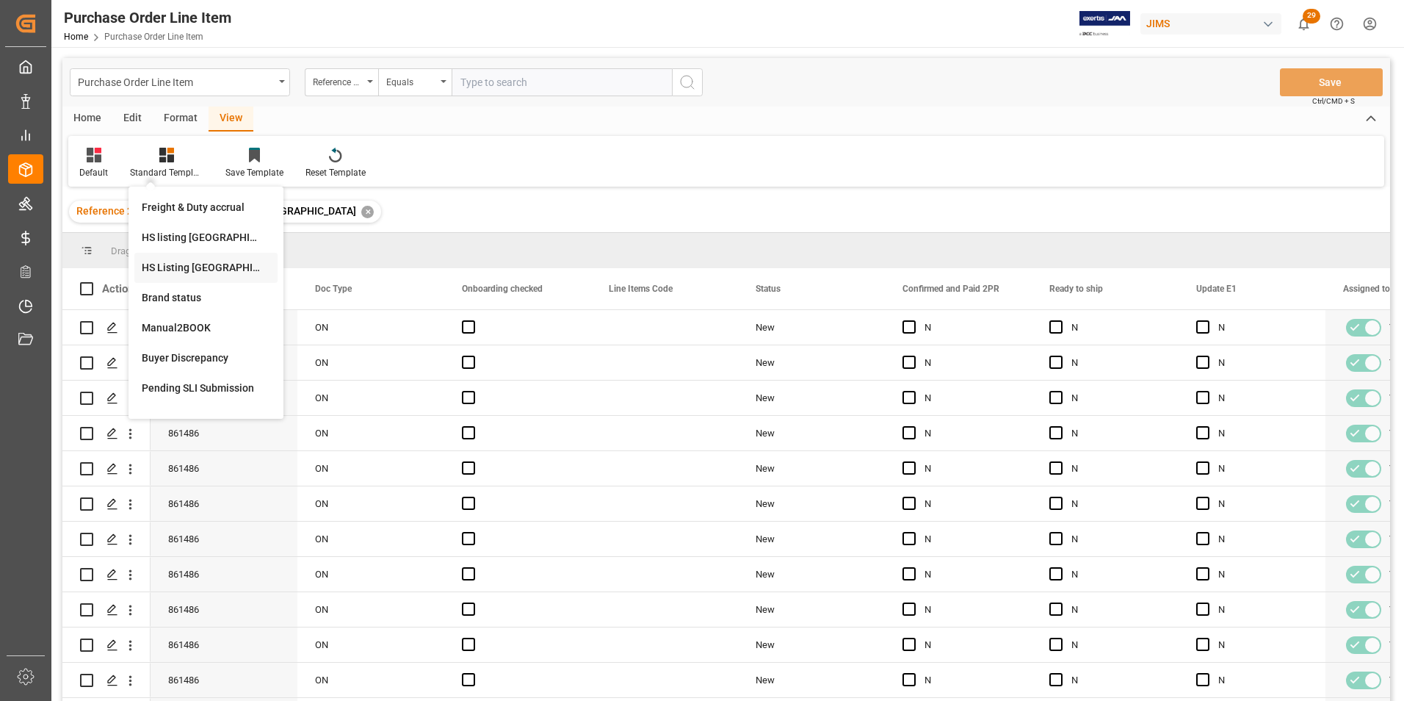
click at [169, 268] on div "HS Listing [GEOGRAPHIC_DATA]" at bounding box center [206, 267] width 129 height 15
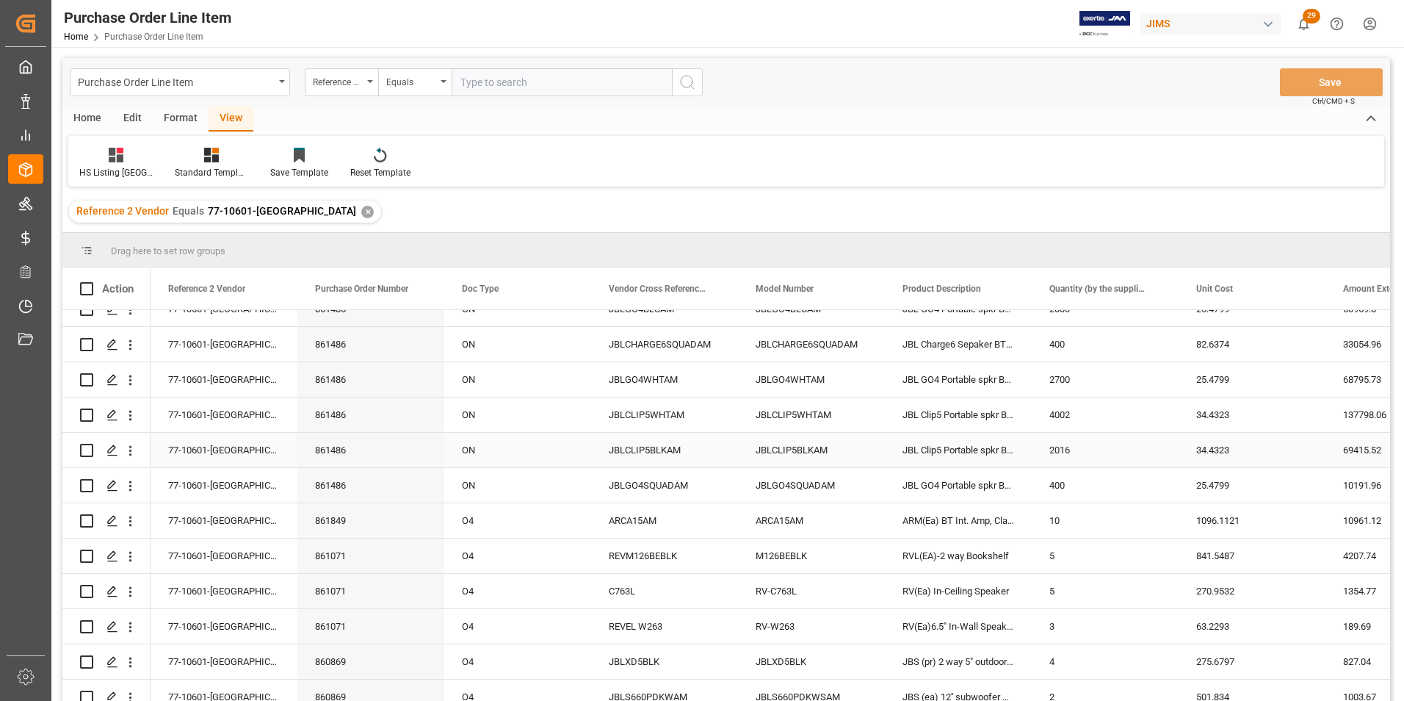
scroll to position [209, 0]
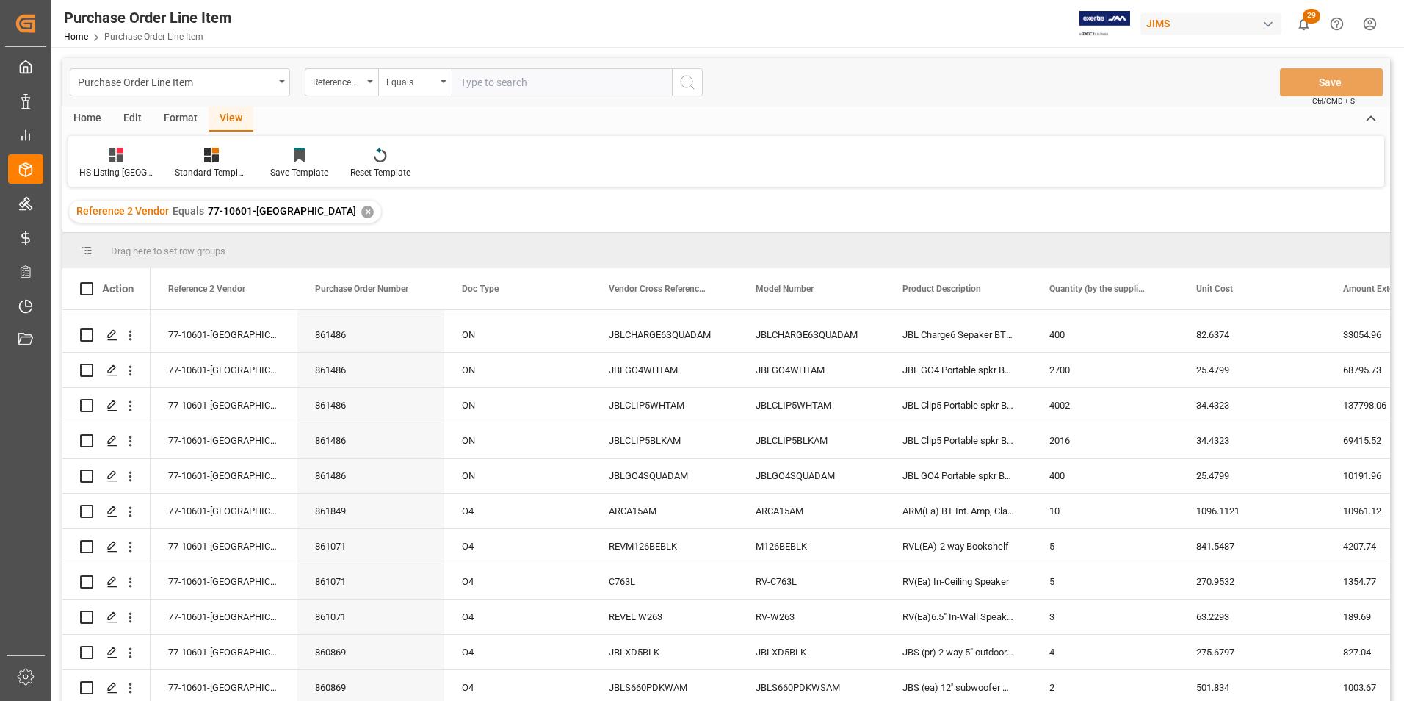
click at [87, 114] on div "Home" at bounding box center [87, 119] width 50 height 25
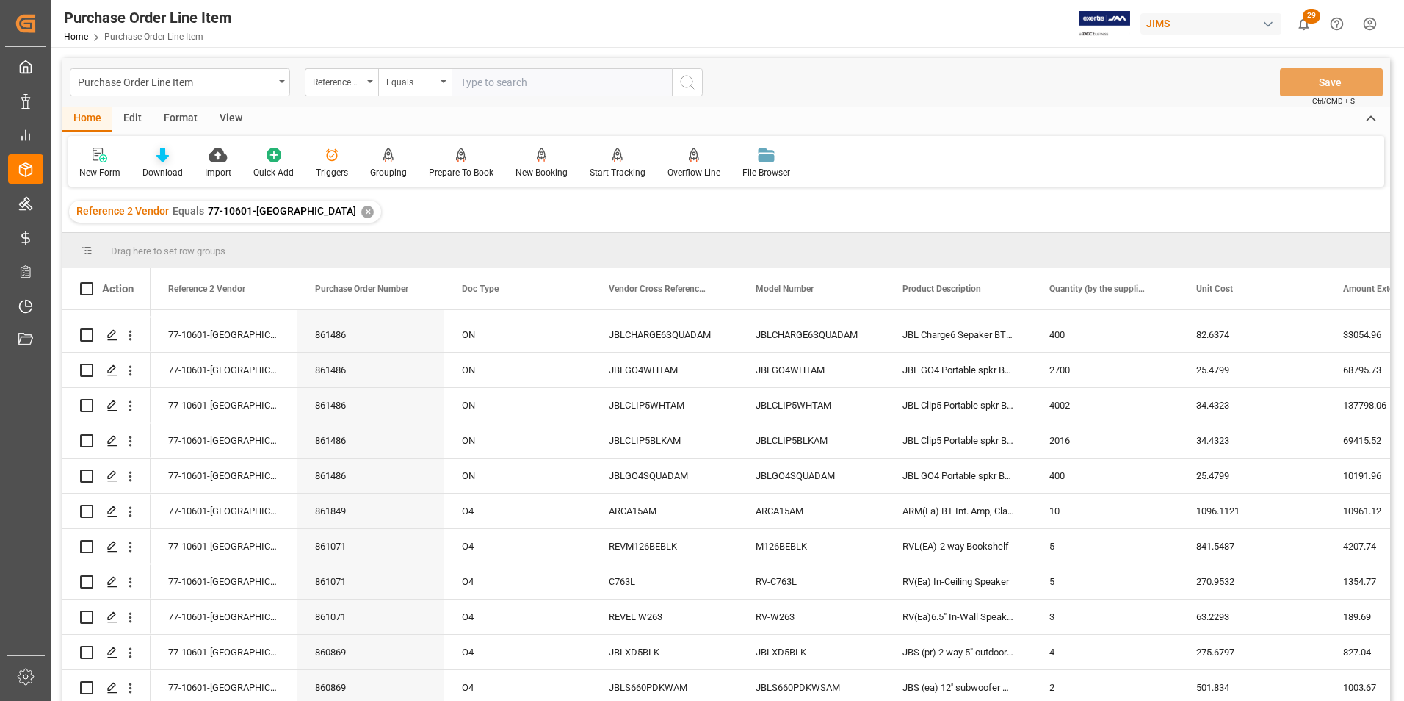
click at [162, 170] on div "Download" at bounding box center [163, 172] width 40 height 13
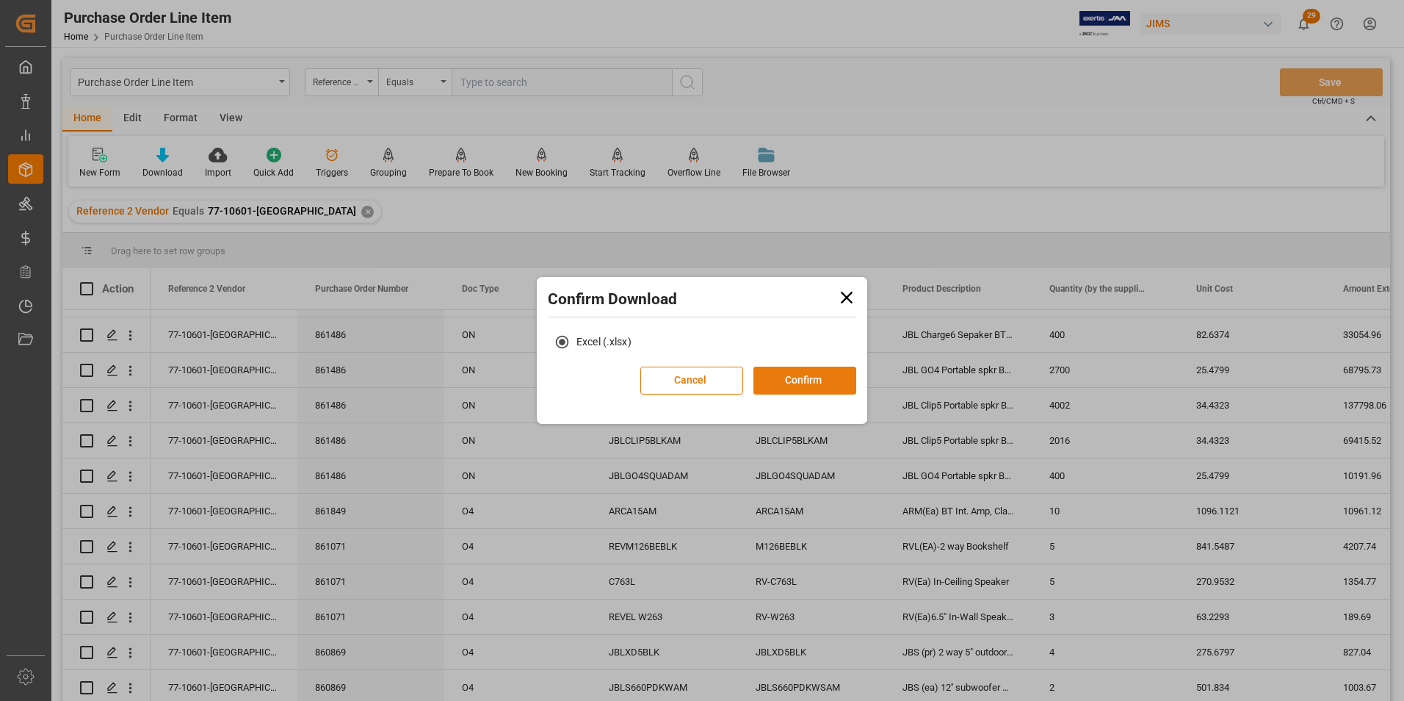
click at [815, 381] on button "Confirm" at bounding box center [805, 381] width 103 height 28
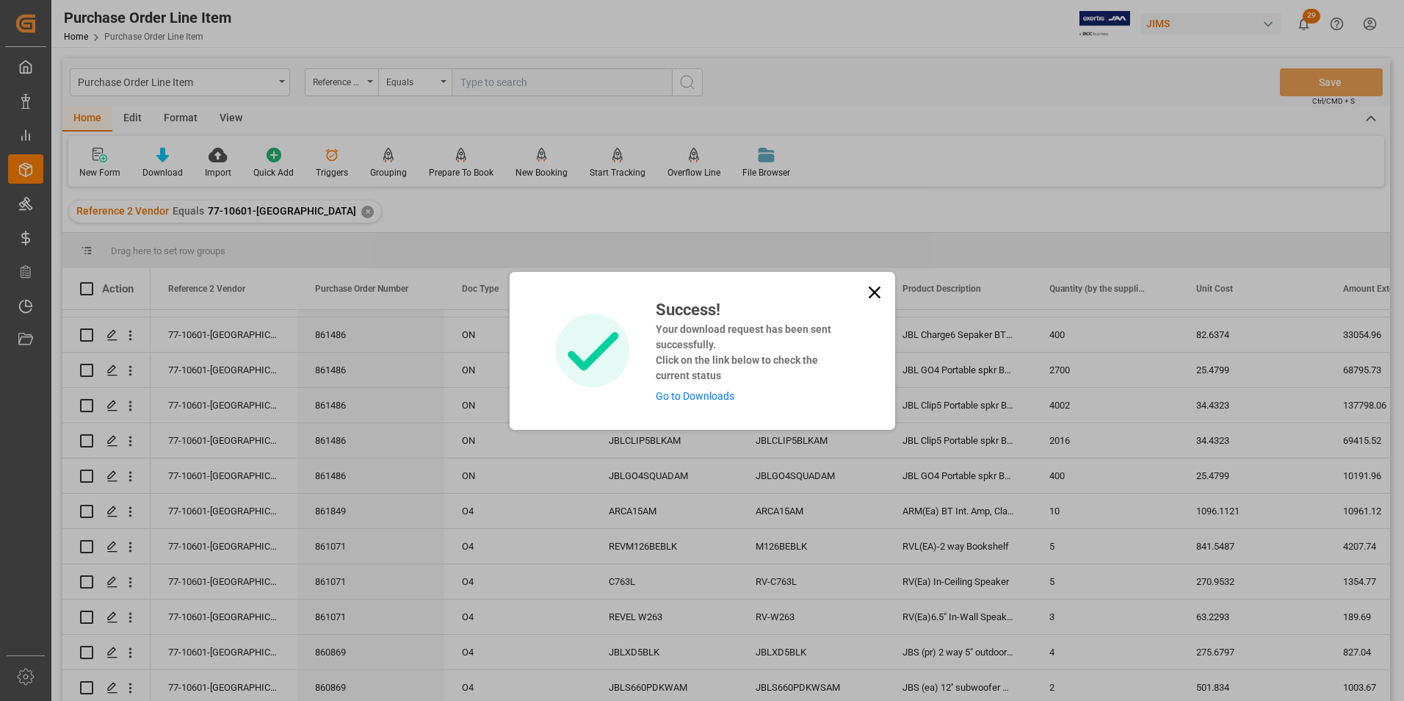
click at [709, 393] on link "Go to Downloads" at bounding box center [695, 396] width 79 height 12
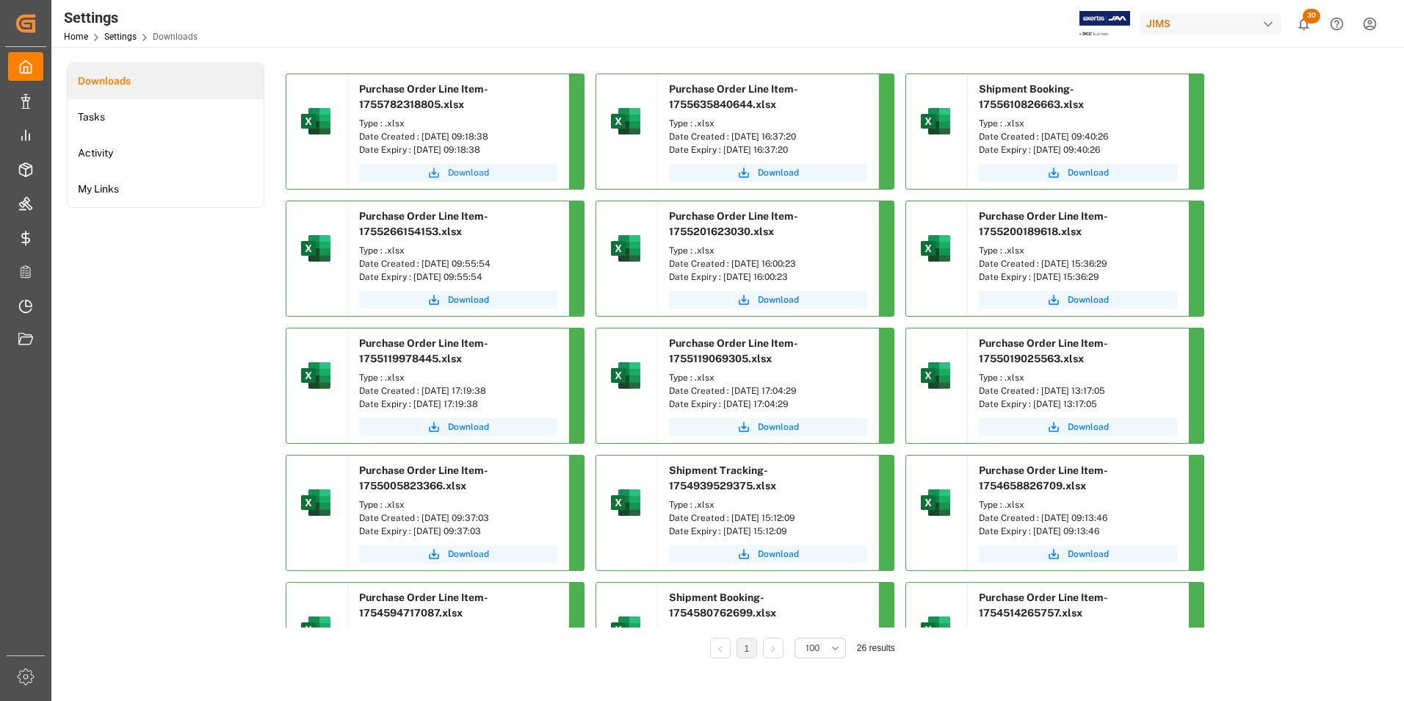
click at [472, 173] on span "Download" at bounding box center [468, 172] width 41 height 13
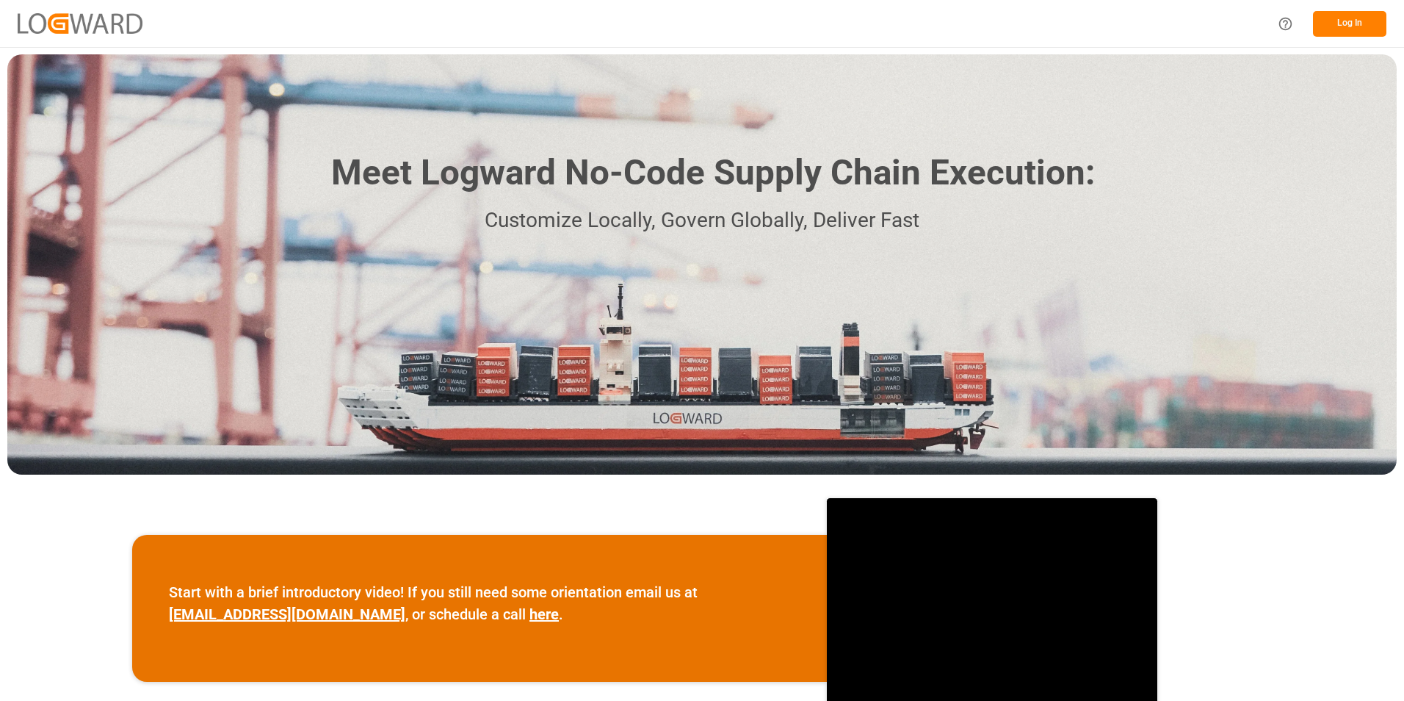
click at [1346, 26] on button "Log In" at bounding box center [1349, 24] width 73 height 26
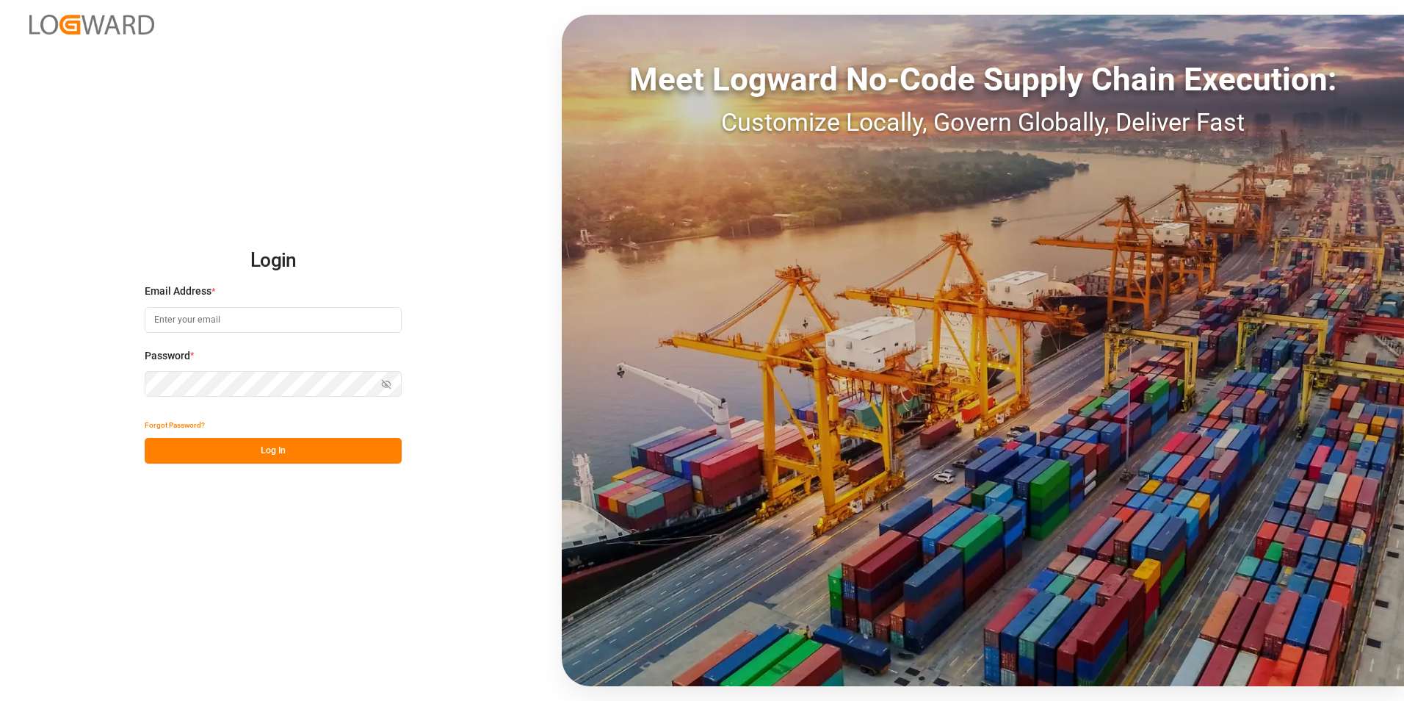
type input "Marie-Noel.wanji@int.jamindustries.com"
drag, startPoint x: 328, startPoint y: 322, endPoint x: 123, endPoint y: 316, distance: 205.8
click at [123, 316] on div "Login Email Address * Marie-Noel.wanji@int.jamindustries.com Password * Show pa…" at bounding box center [702, 350] width 1404 height 701
click at [383, 386] on icon "button" at bounding box center [386, 384] width 7 height 5
click at [134, 380] on div "Login Email Address * Marie-Noel.wanji@int.jamindustries.com Password * Hide pa…" at bounding box center [702, 350] width 1404 height 701
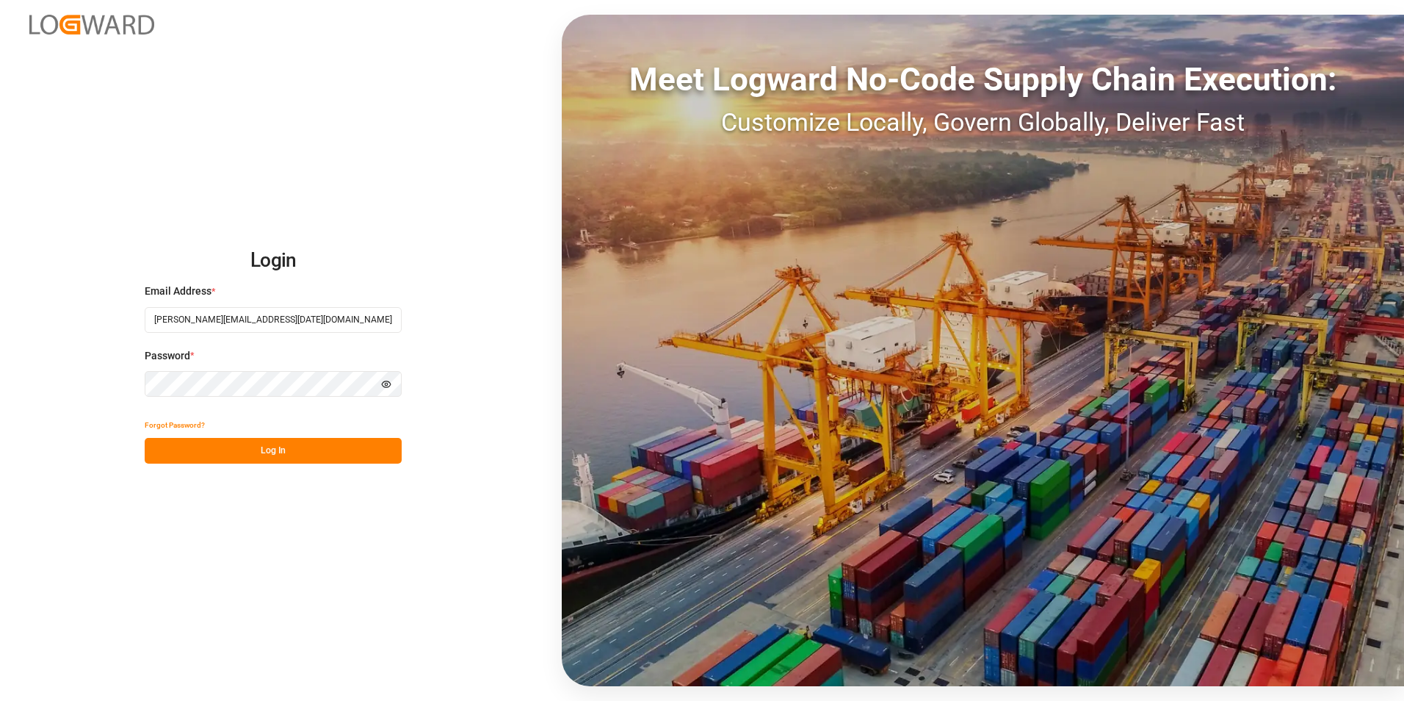
click at [134, 379] on div "Login Email Address * Marie-Noel.wanji@int.jamindustries.com Password * Hide pa…" at bounding box center [702, 350] width 1404 height 701
click at [286, 458] on button "Log In" at bounding box center [273, 451] width 257 height 26
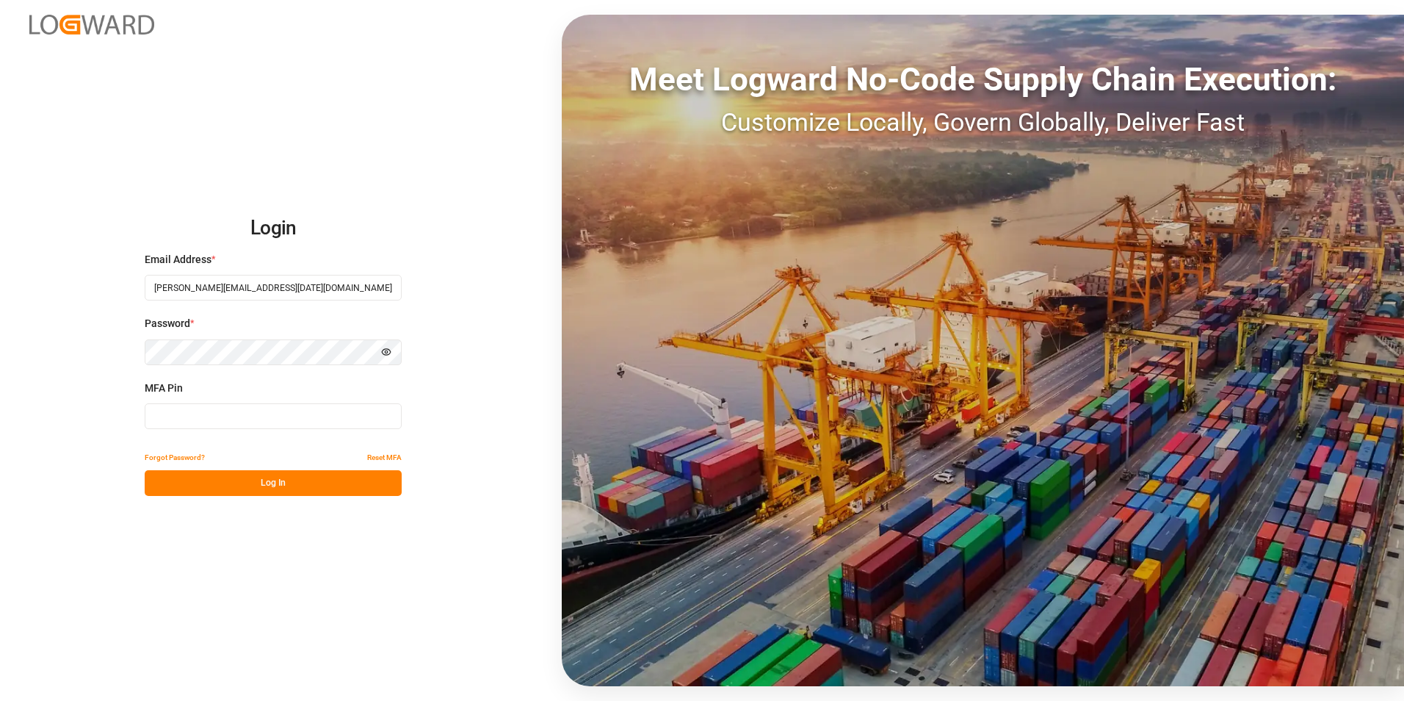
click at [184, 413] on input at bounding box center [273, 416] width 257 height 26
